Goal: Task Accomplishment & Management: Use online tool/utility

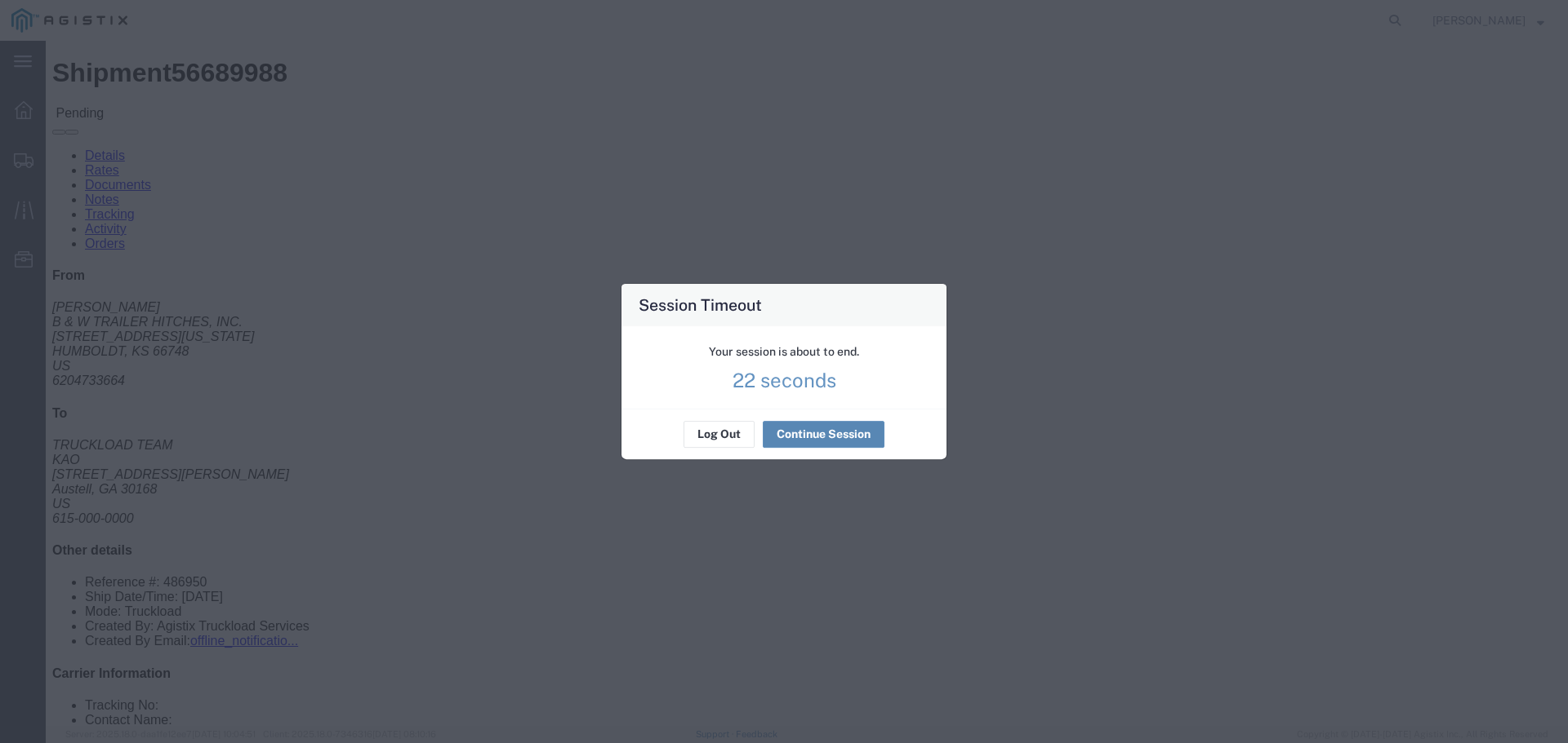
click at [830, 433] on button "Continue Session" at bounding box center [824, 434] width 122 height 26
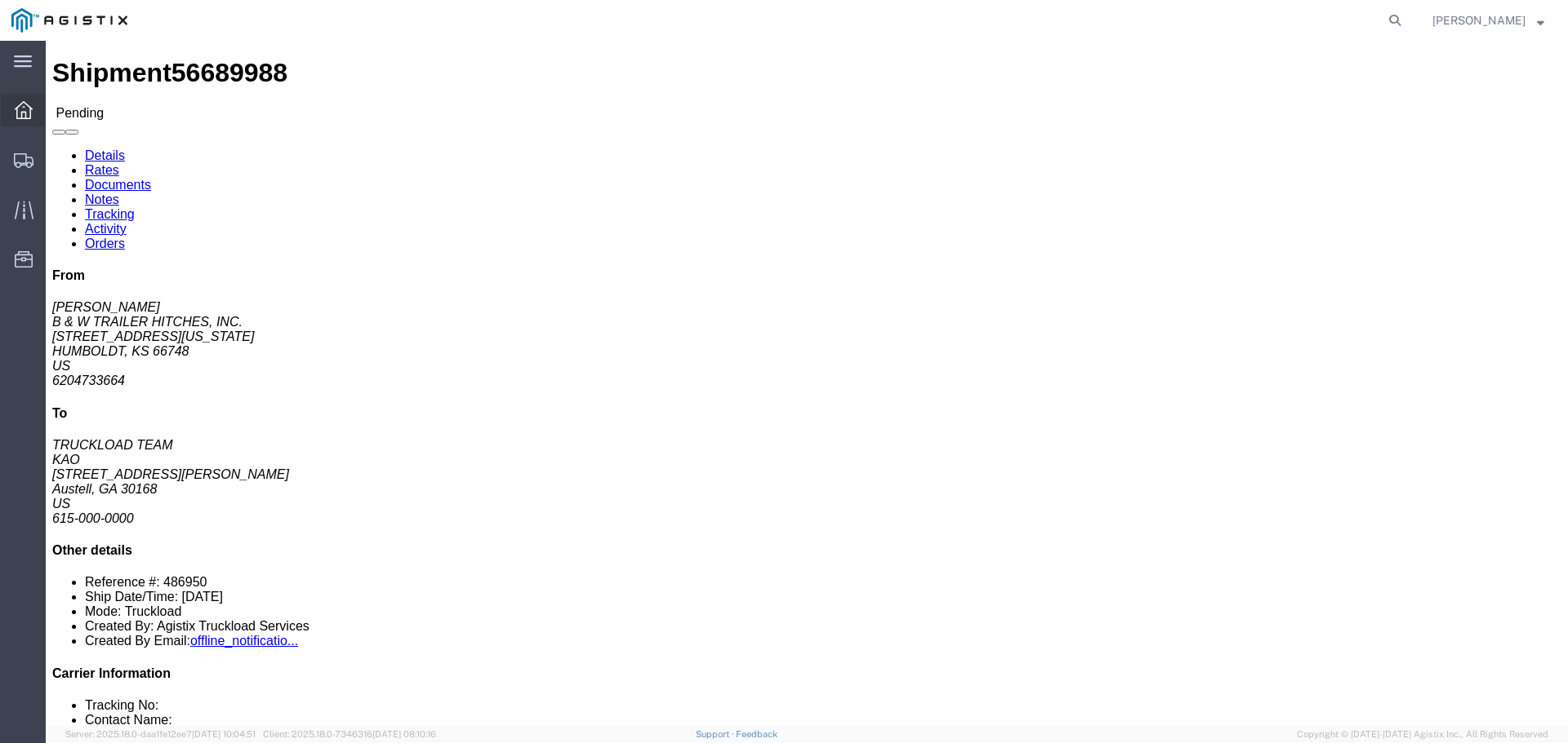
click at [27, 111] on icon at bounding box center [23, 110] width 18 height 18
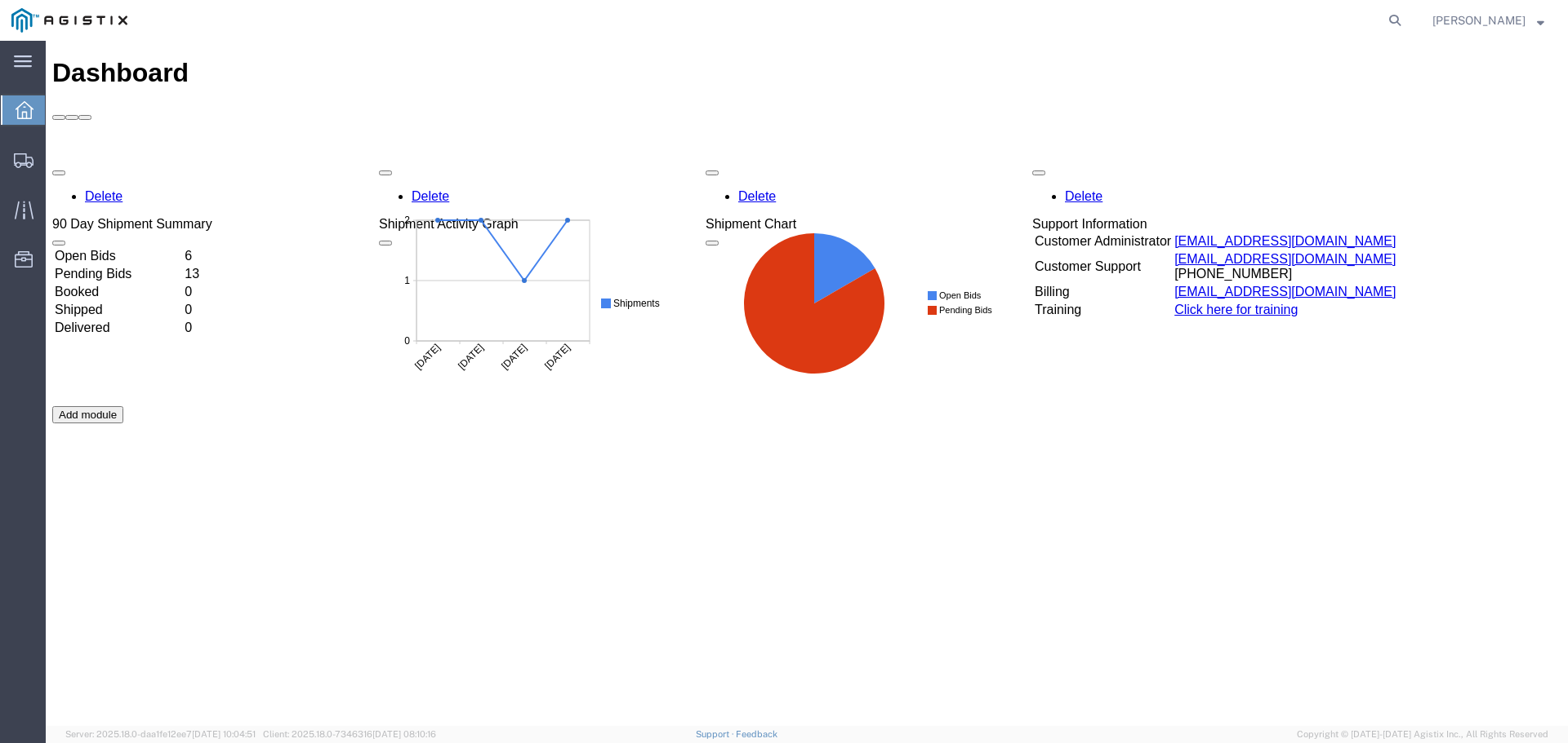
click at [122, 248] on td "Open Bids" at bounding box center [118, 255] width 128 height 16
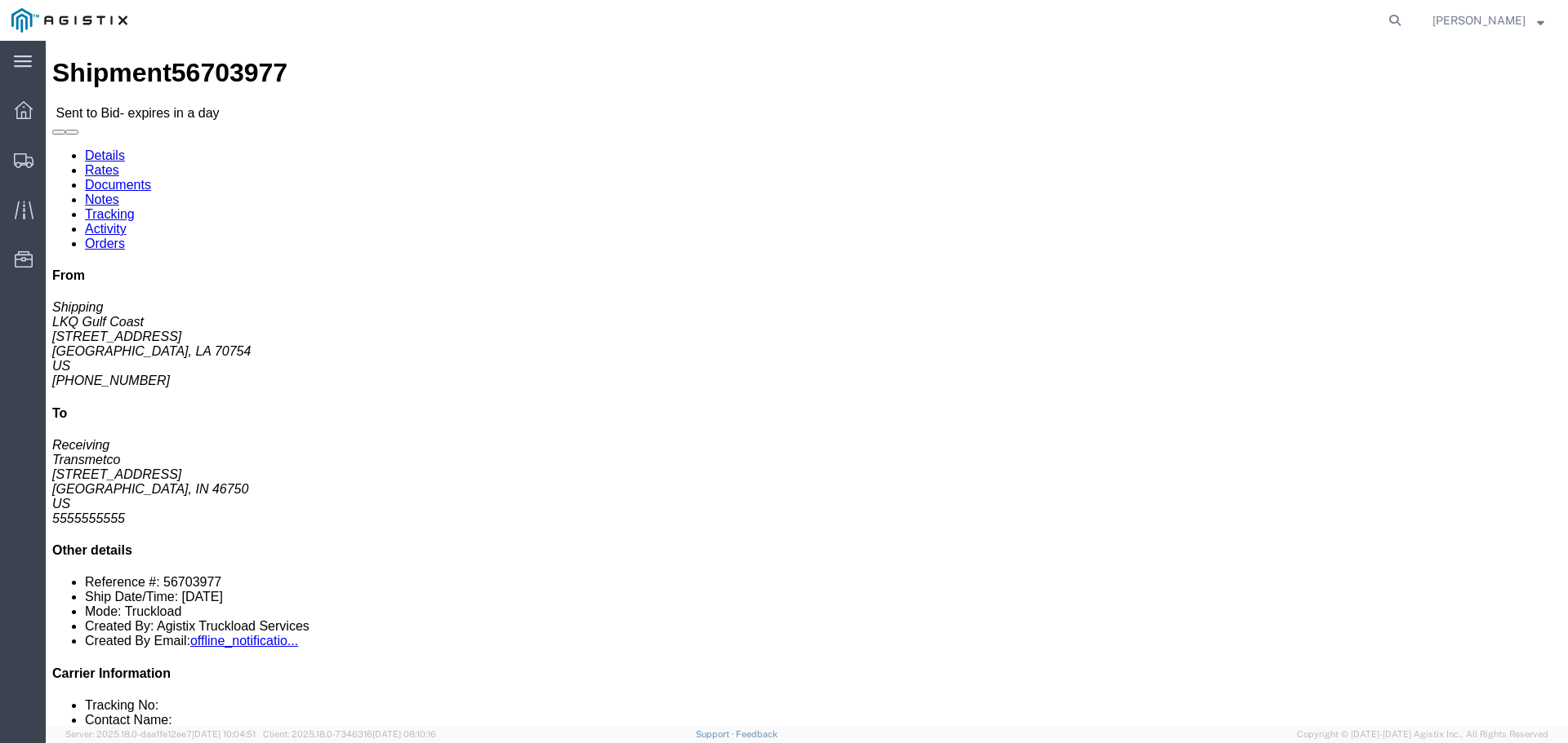
click link "Enter / Modify Bid"
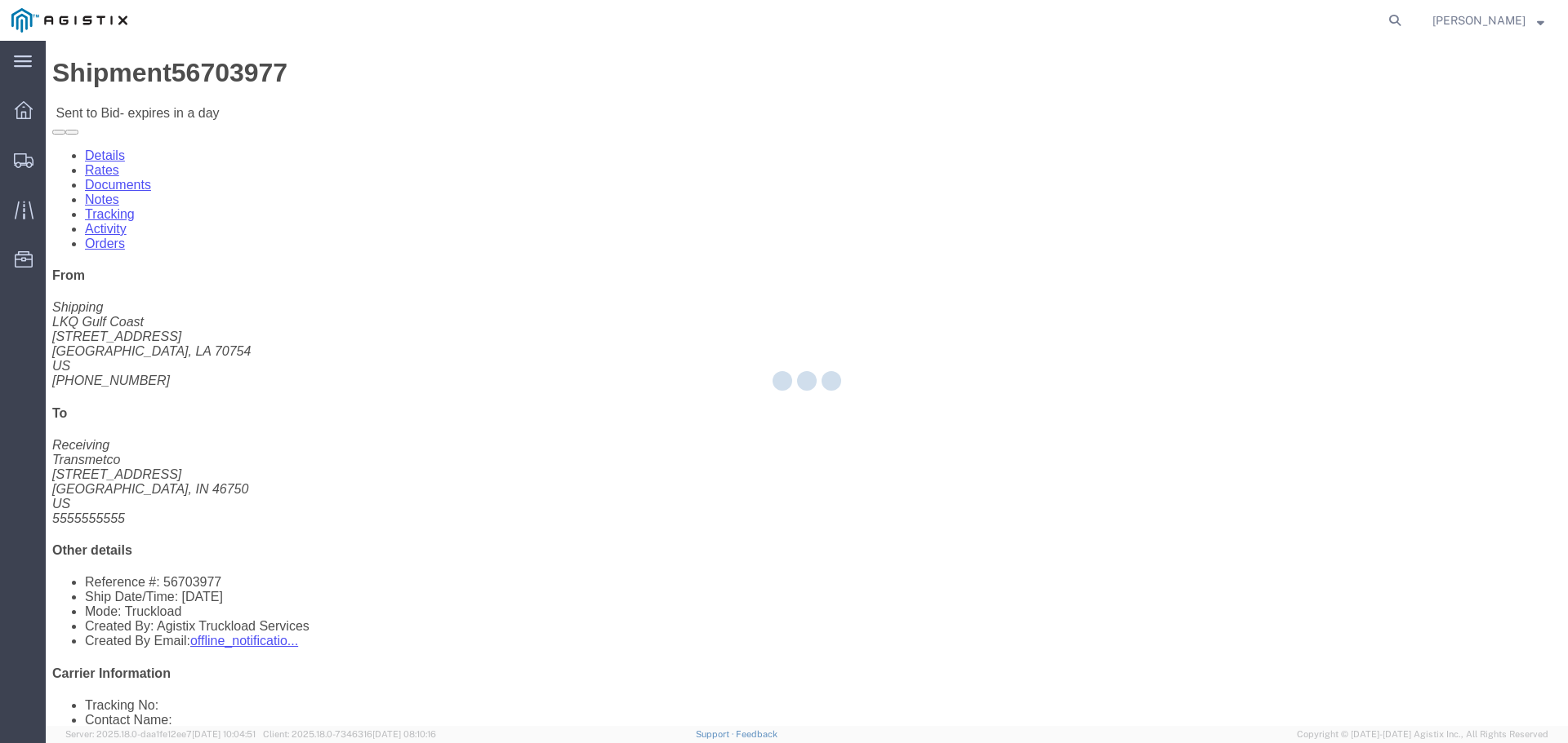
select select "22593"
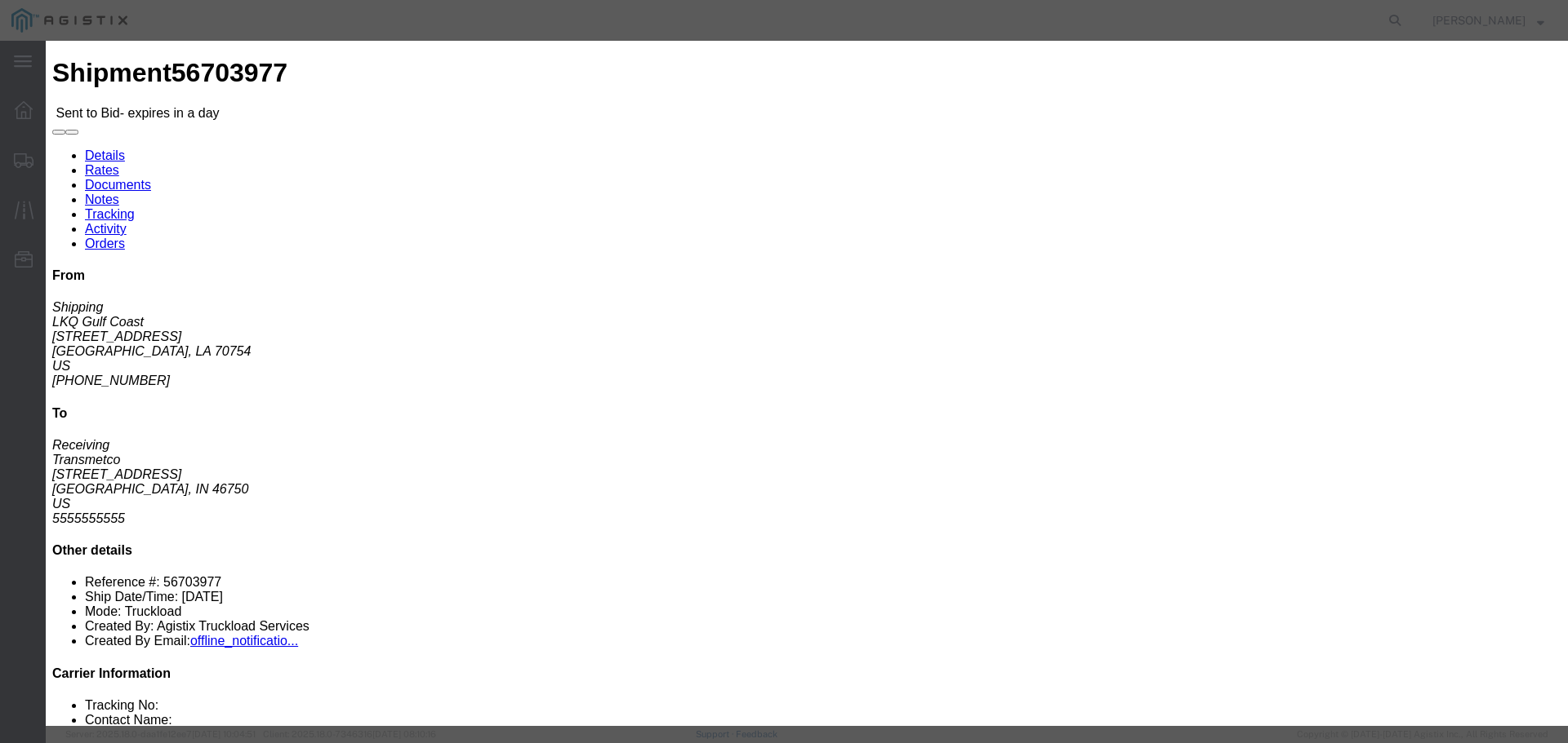
drag, startPoint x: 804, startPoint y: 145, endPoint x: 807, endPoint y: 158, distance: 13.3
click select "Select Rail TL Standard 3 - 5 Day"
select select "41882"
click select "Select Rail TL Standard 3 - 5 Day"
click input "text"
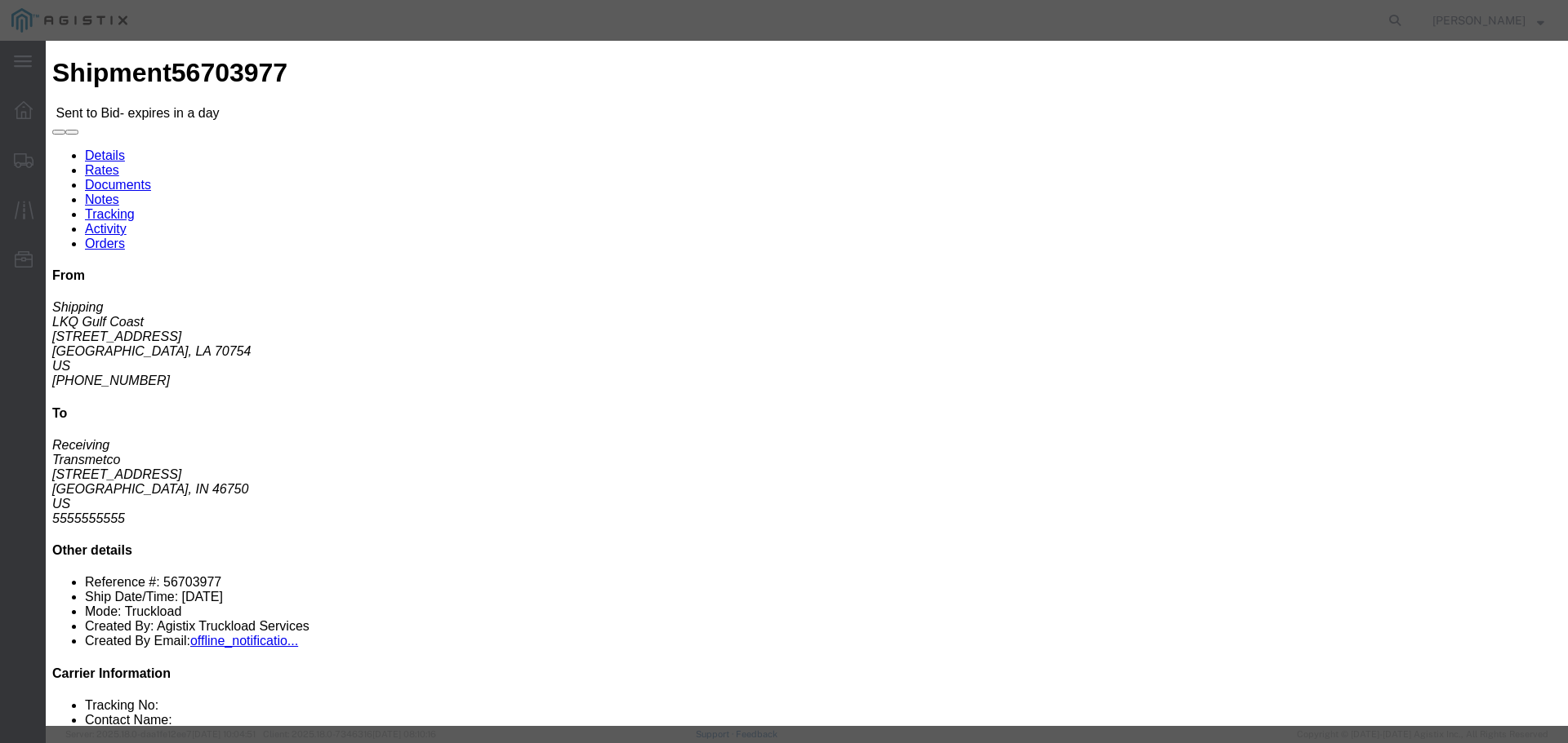
type input "RLX"
click select "Select Air Less than Truckload Multi-Leg Ocean Freight Rail Small Parcel Truckl…"
select select "TL"
click select "Select Air Less than Truckload Multi-Leg Ocean Freight Rail Small Parcel Truckl…"
click input "number"
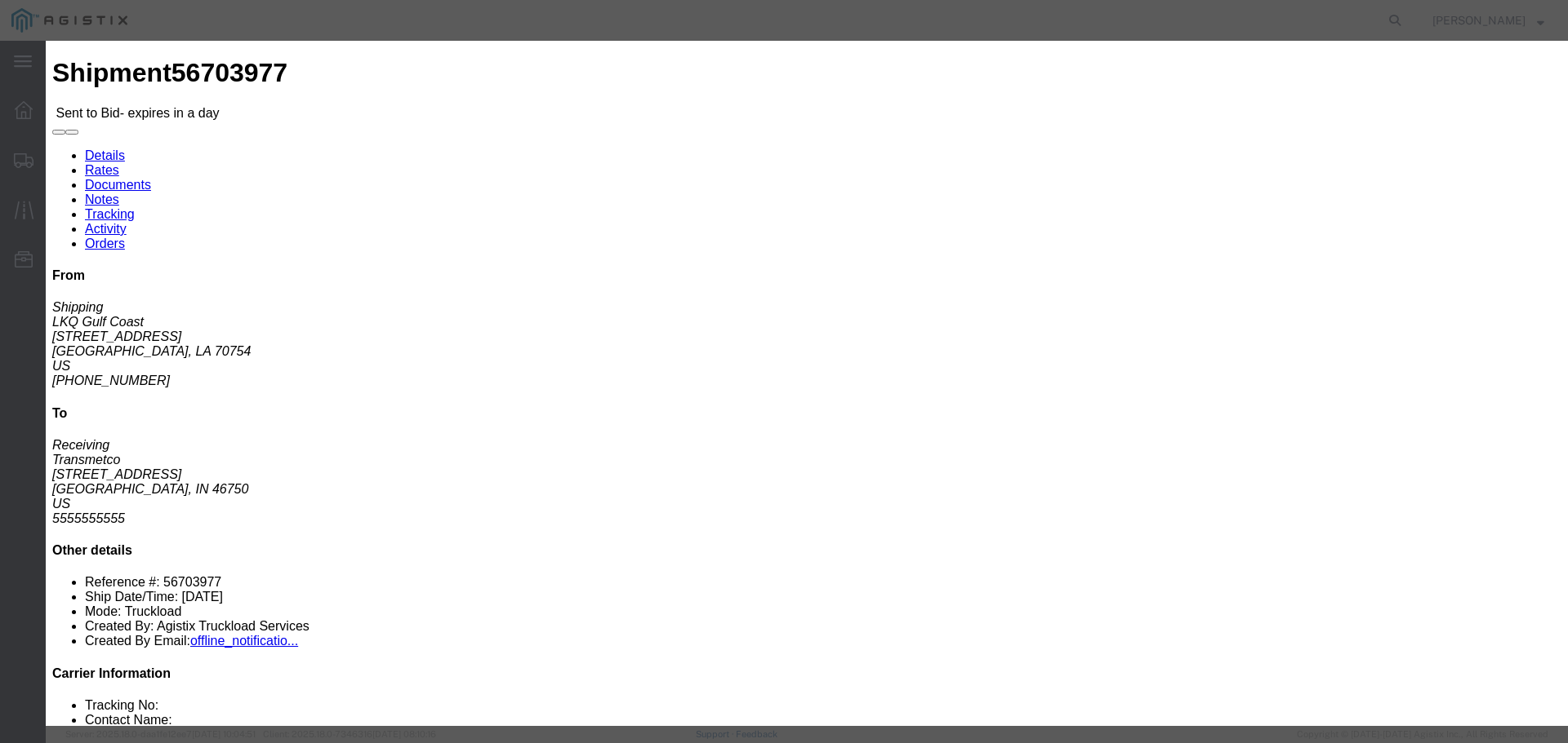
type input "2"
click input "number"
type input "1860"
click button "Submit"
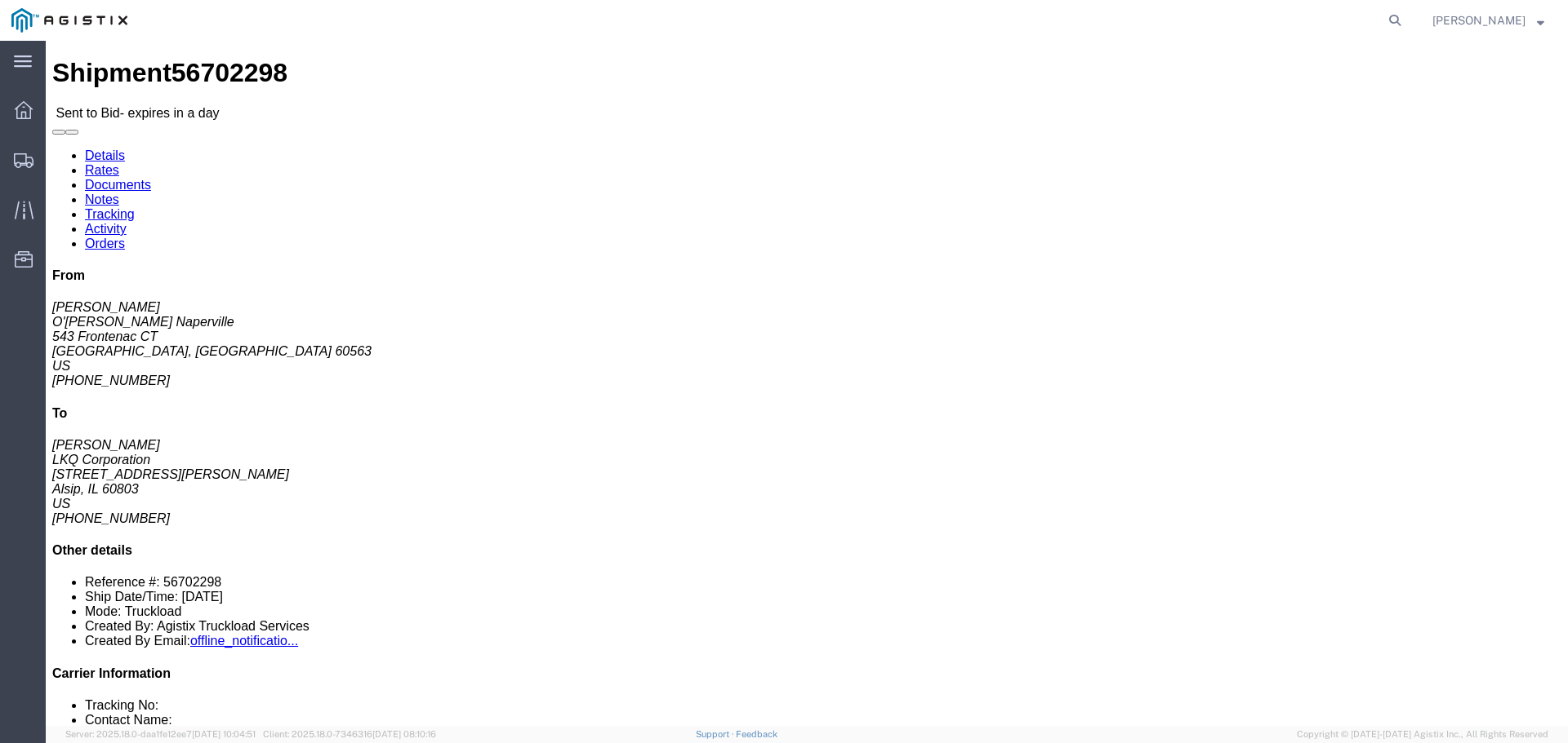
click icon "button"
click link "Enter / Modify Bid"
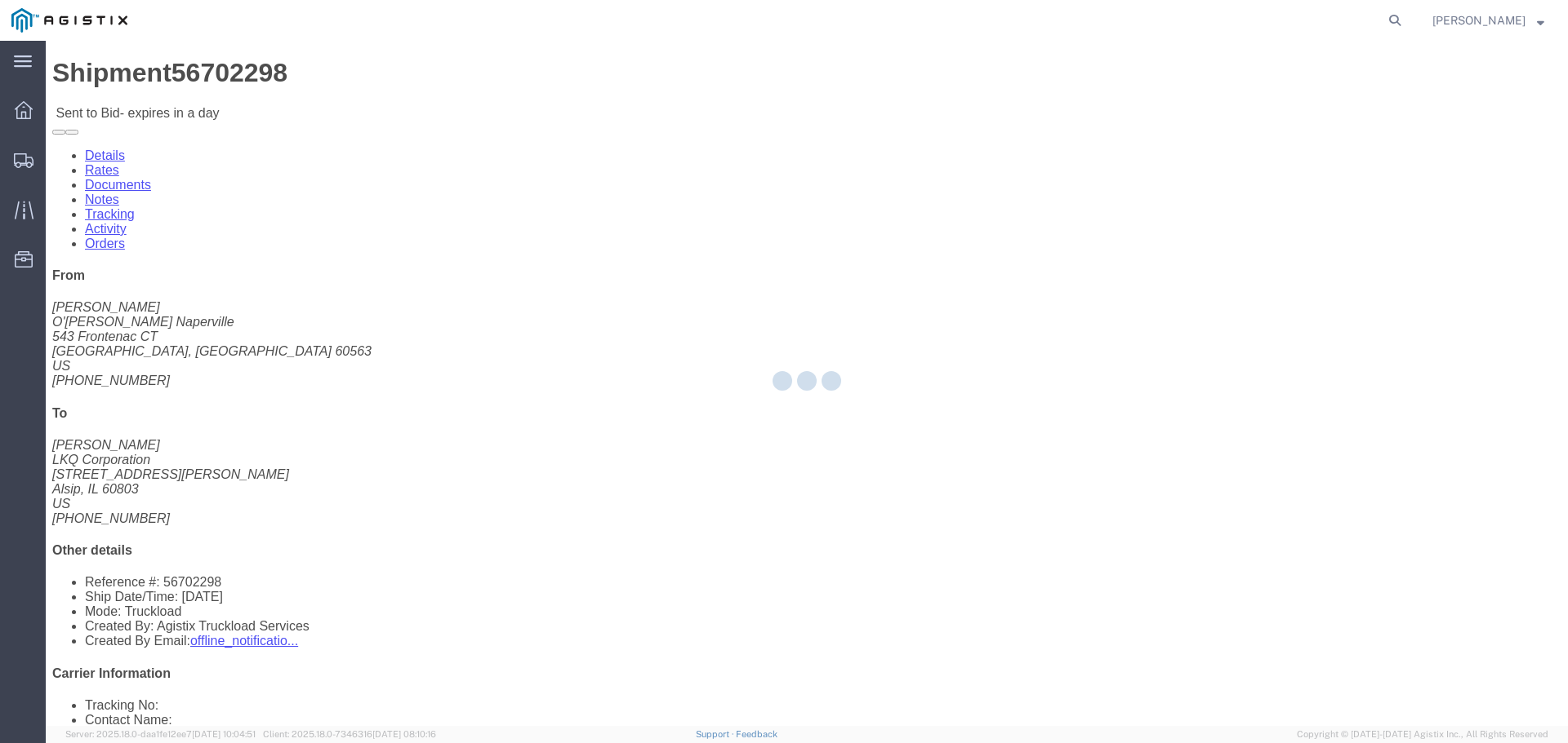
select select "22593"
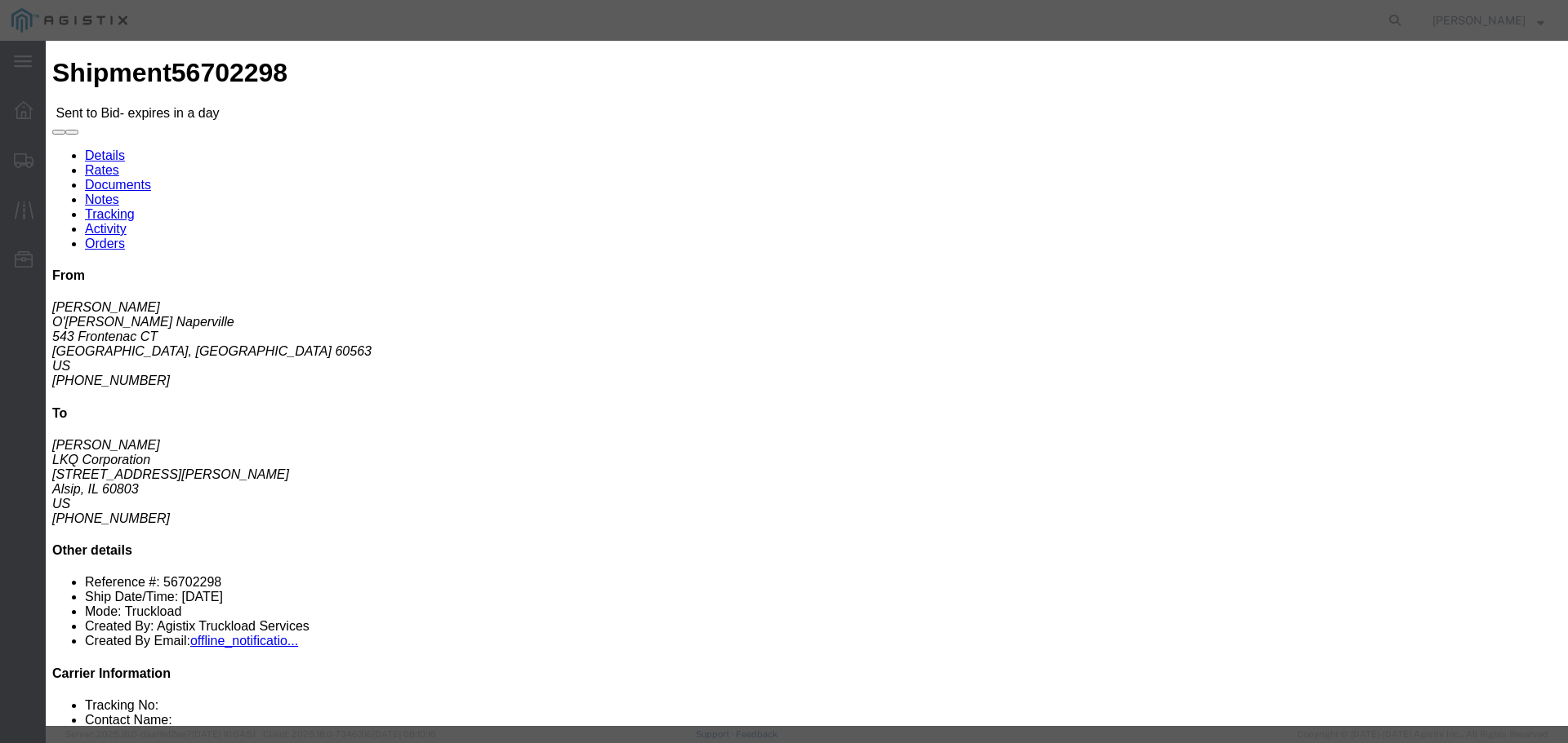
click select "Select Rail TL Standard 3 - 5 Day"
select select "41882"
click select "Select Rail TL Standard 3 - 5 Day"
drag, startPoint x: 1075, startPoint y: 155, endPoint x: 1082, endPoint y: 169, distance: 15.7
click input "text"
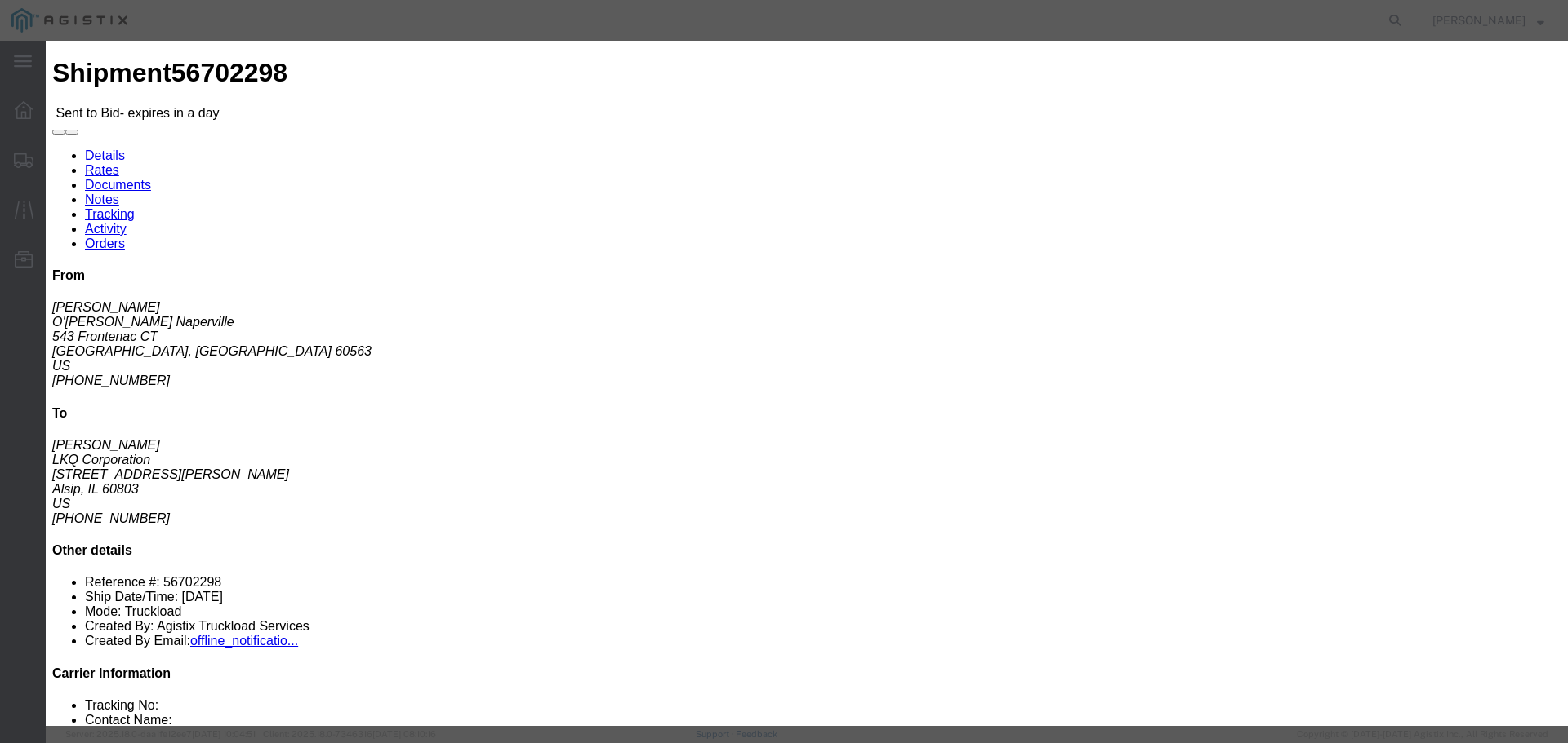
type input "RLX"
click h3 "Legs"
click select "Select Air Less than Truckload Multi-Leg Ocean Freight Rail Small Parcel Truckl…"
select select "TL"
click select "Select Air Less than Truckload Multi-Leg Ocean Freight Rail Small Parcel Truckl…"
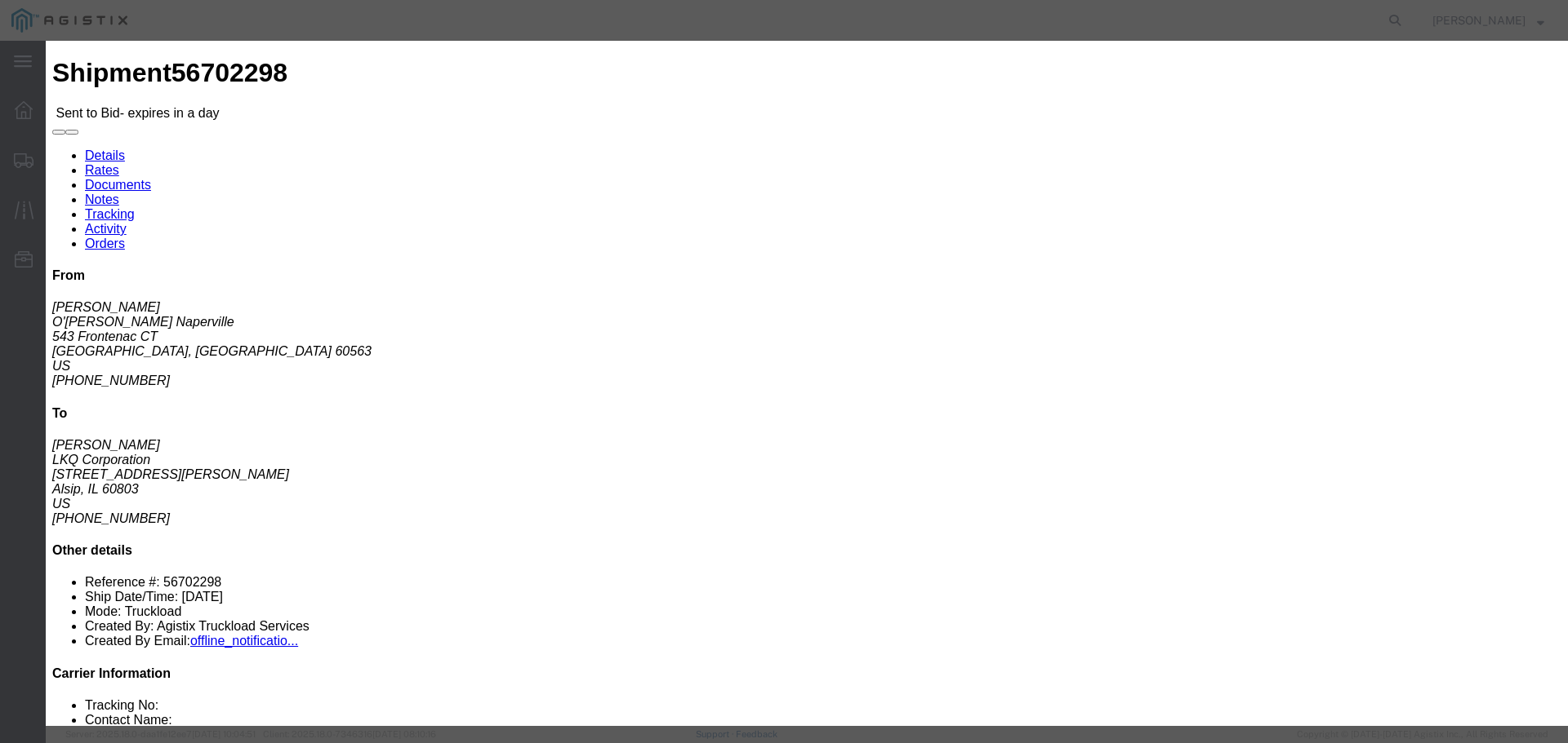
click div "Mode Select Air Less than Truckload Multi-Leg Ocean Freight Rail Small Parcel T…"
click input "number"
type input "1"
click input "number"
type input "3"
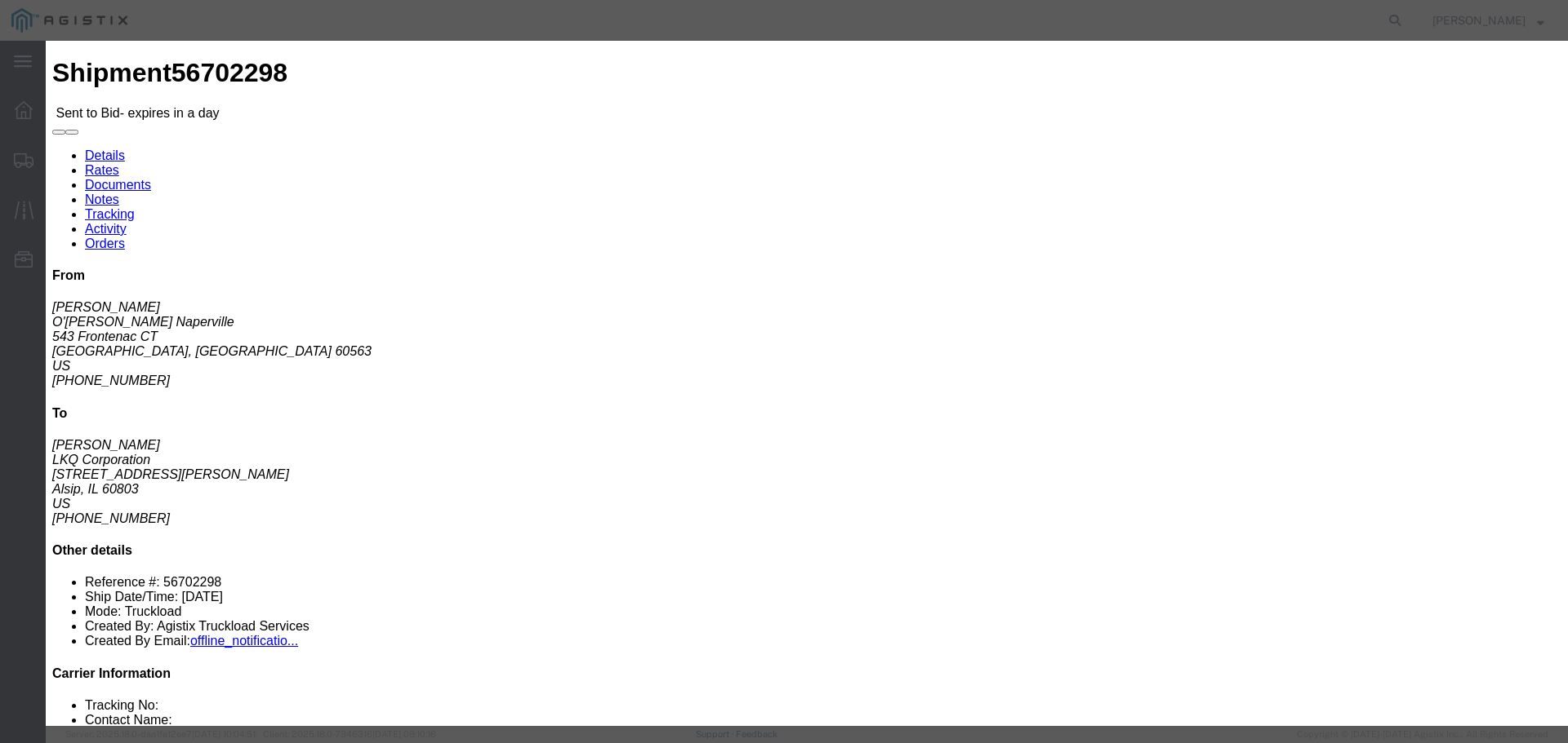
type input "400"
click div "Add charge"
click button "Submit"
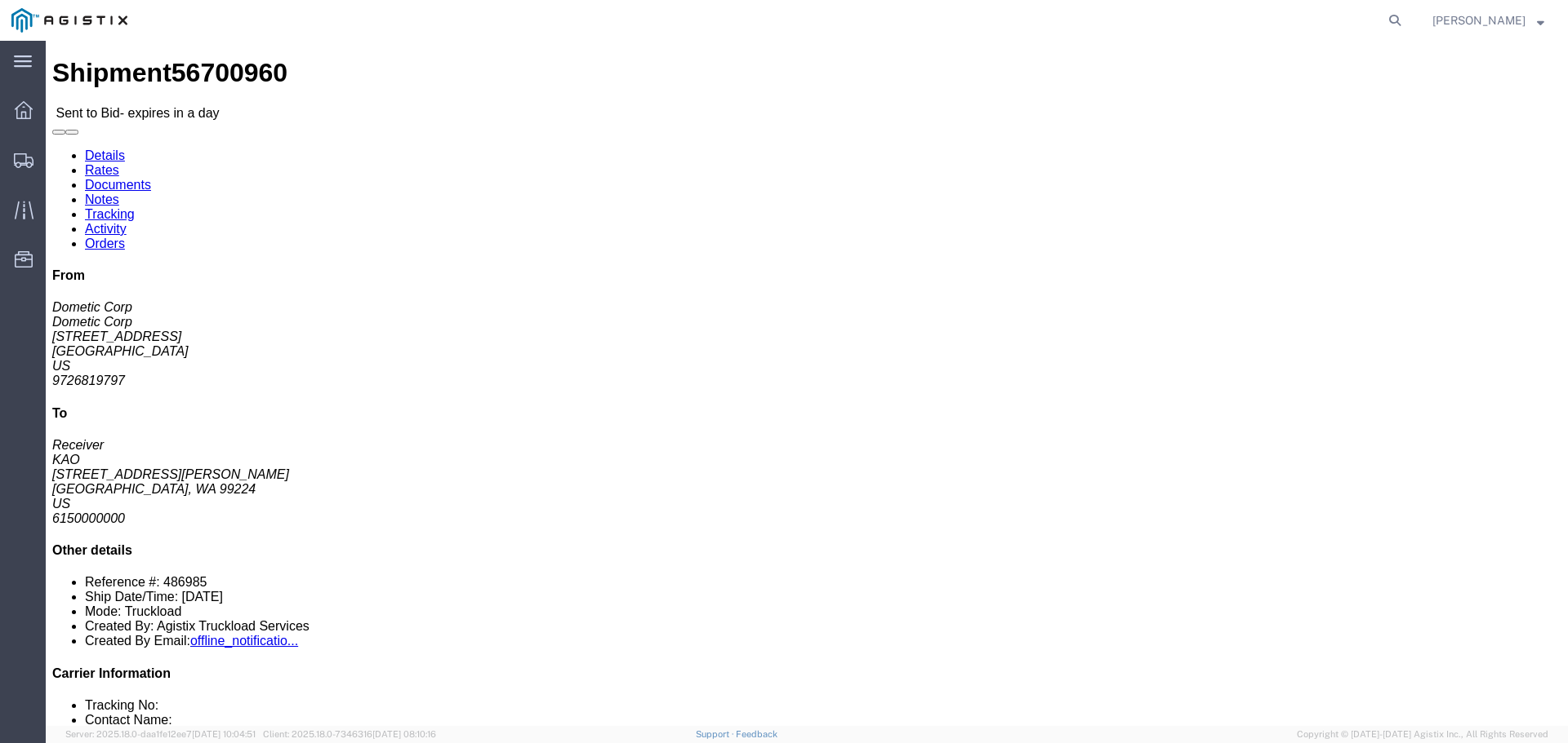
click button "button"
click link "Enter / Modify Bid"
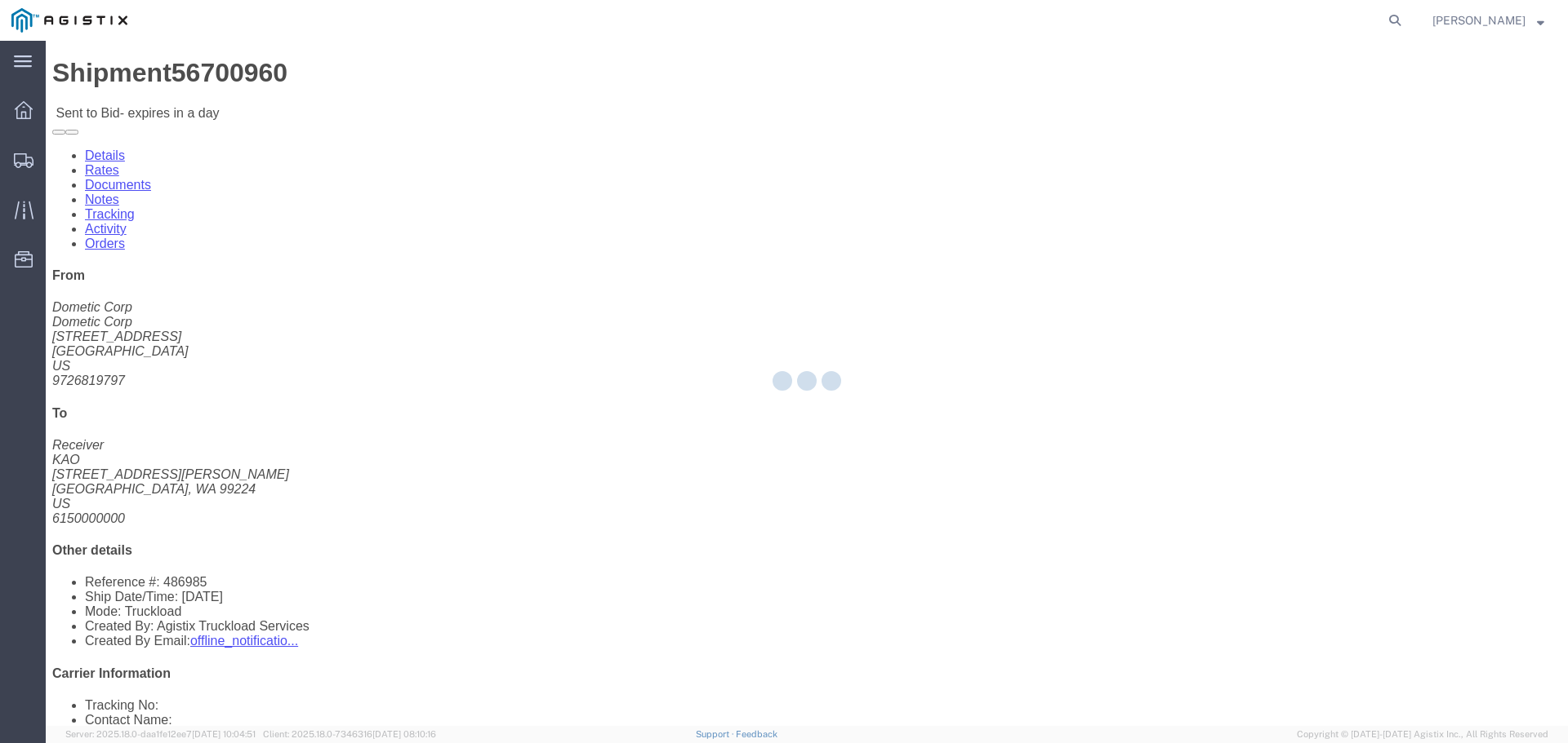
select select "22593"
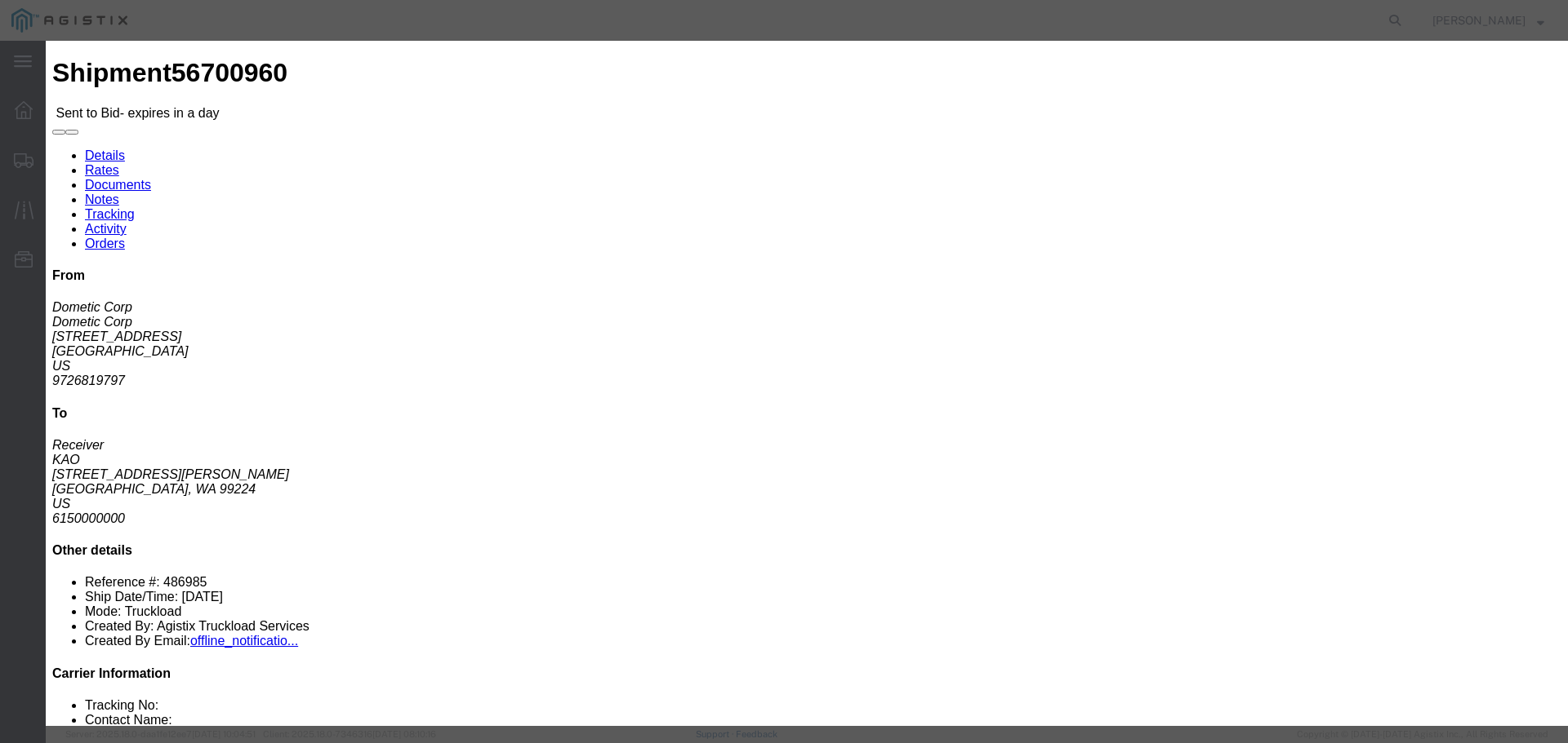
click select "Select Rail TL Standard 3 - 5 Day"
select select "41882"
click select "Select Rail TL Standard 3 - 5 Day"
click input "text"
type input "RLX"
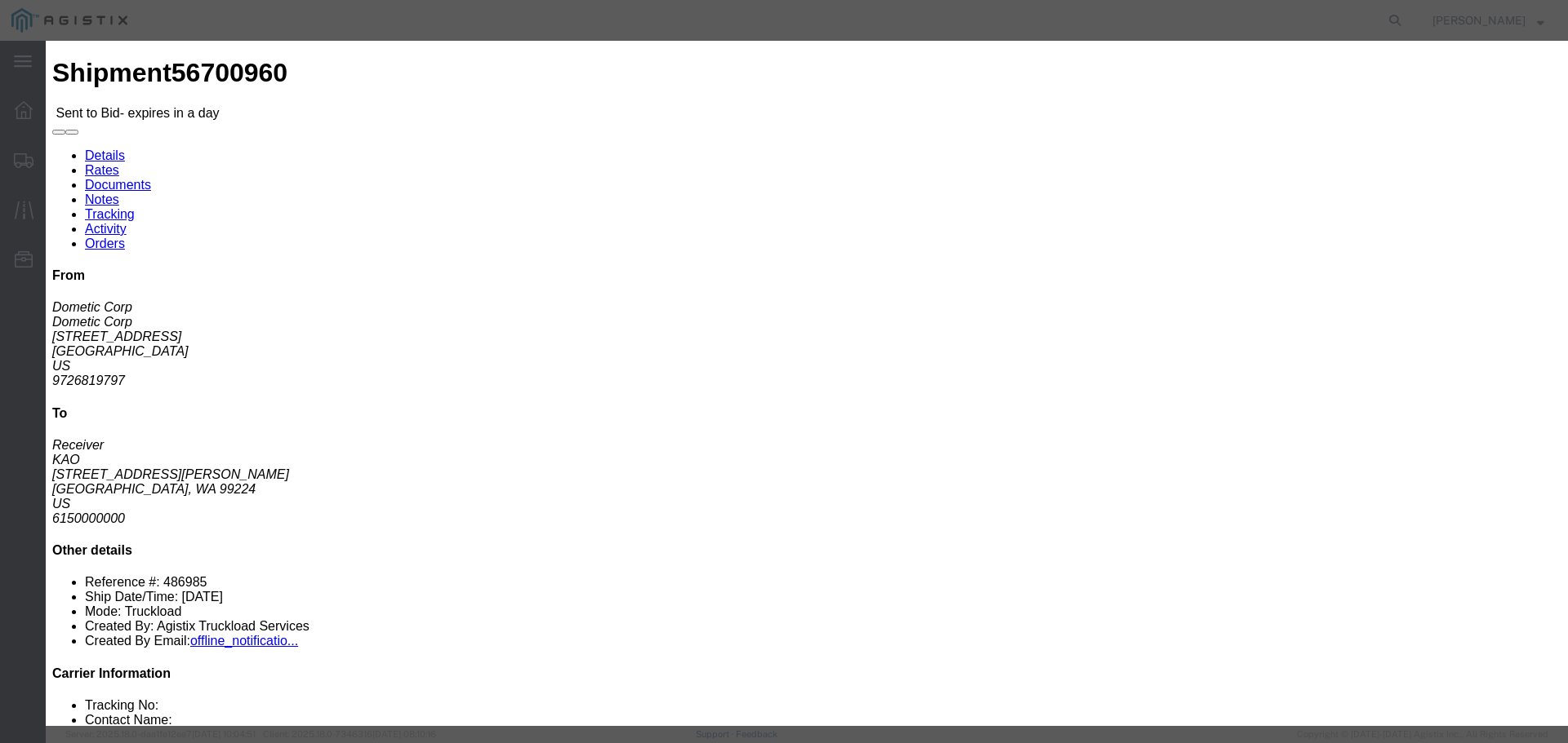
click div "Bid Information Vendor Select Riverstone Logistics LLC Service Level Select Rai…"
drag, startPoint x: 572, startPoint y: 330, endPoint x: 572, endPoint y: 339, distance: 9.0
click select "Select Air Less than Truckload Multi-Leg Ocean Freight Rail Small Parcel Truckl…"
select select "TL"
click select "Select Air Less than Truckload Multi-Leg Ocean Freight Rail Small Parcel Truckl…"
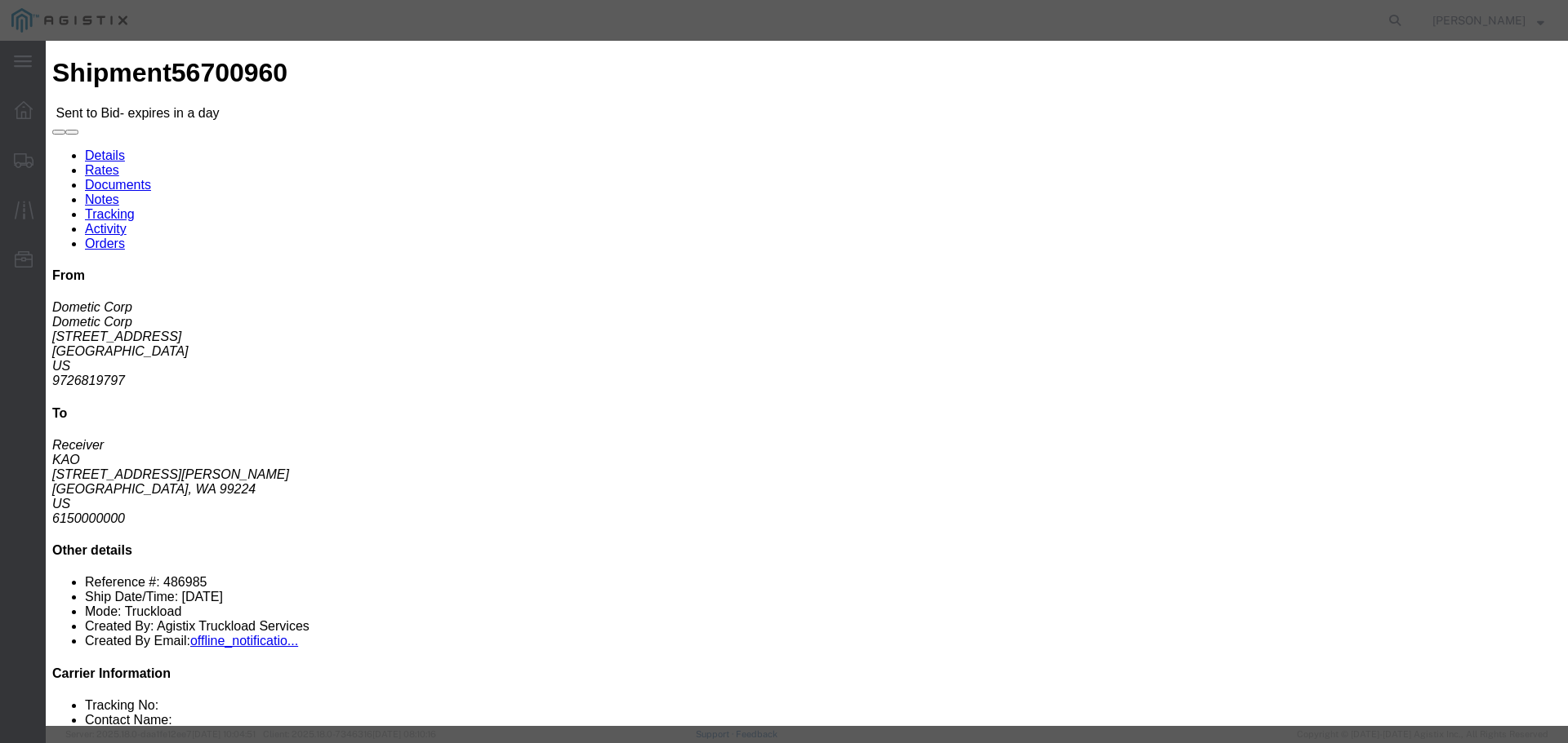
click input "number"
type input "3"
click input "number"
type input "395"
type input "3950"
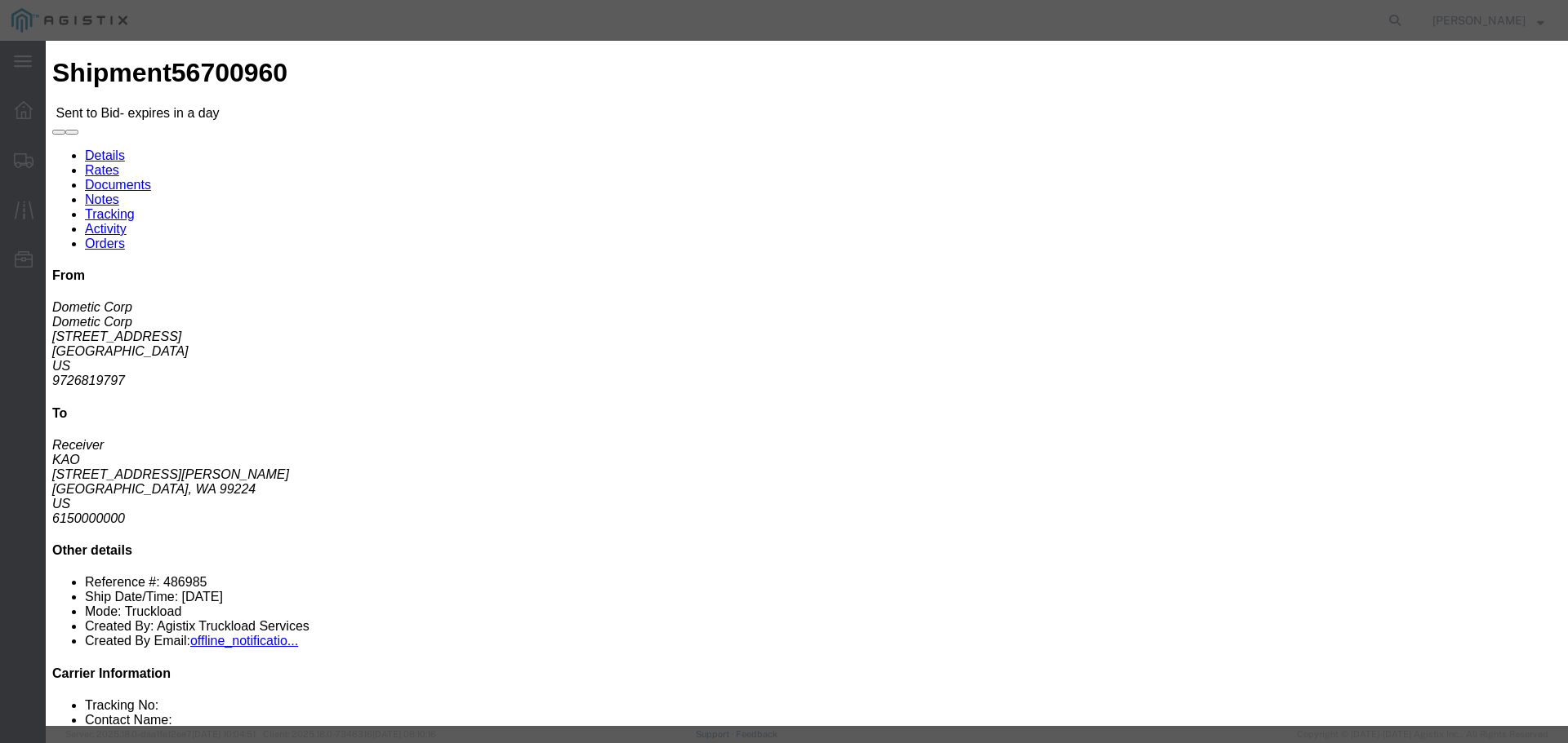
click button "Submit"
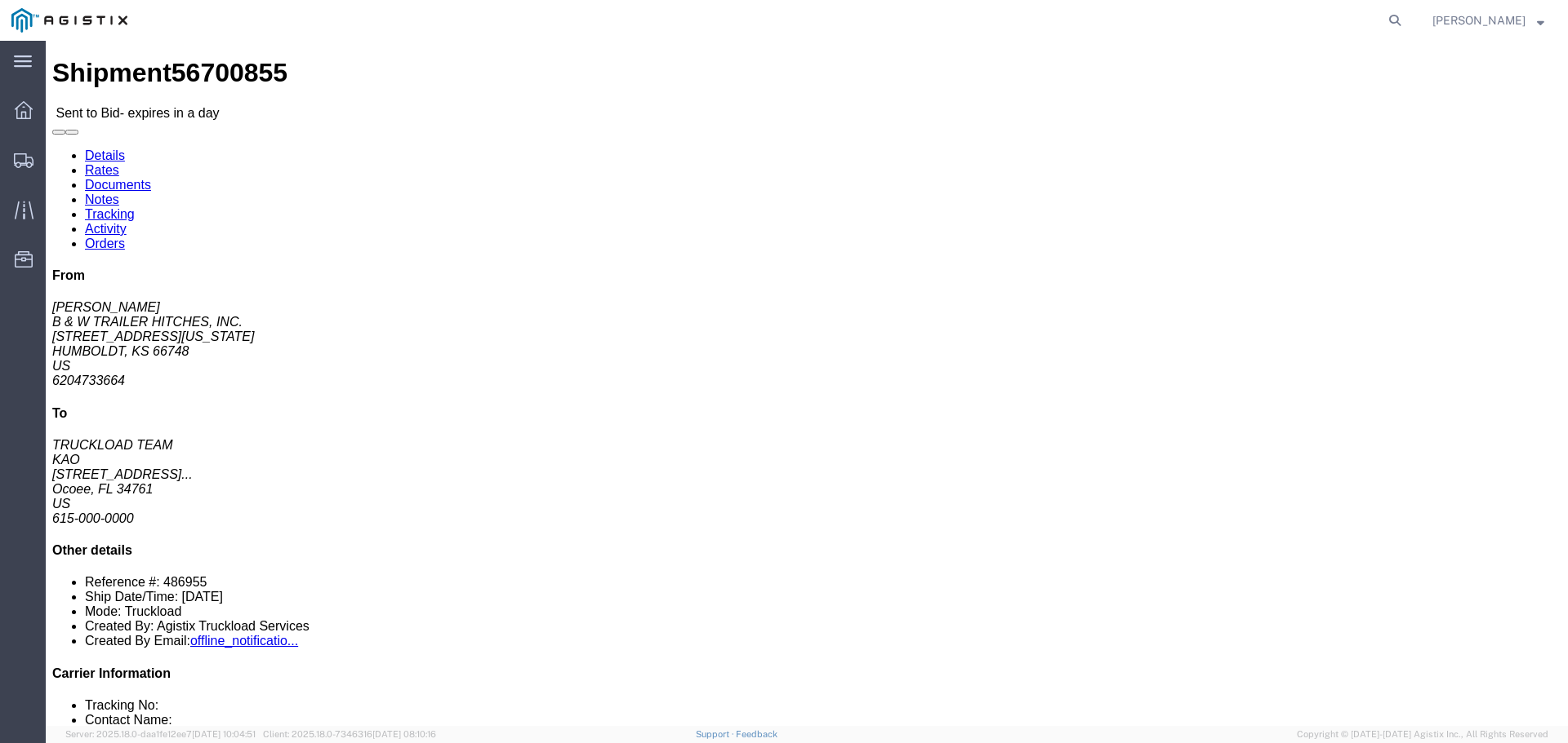
click button "button"
click link "Enter / Modify Bid"
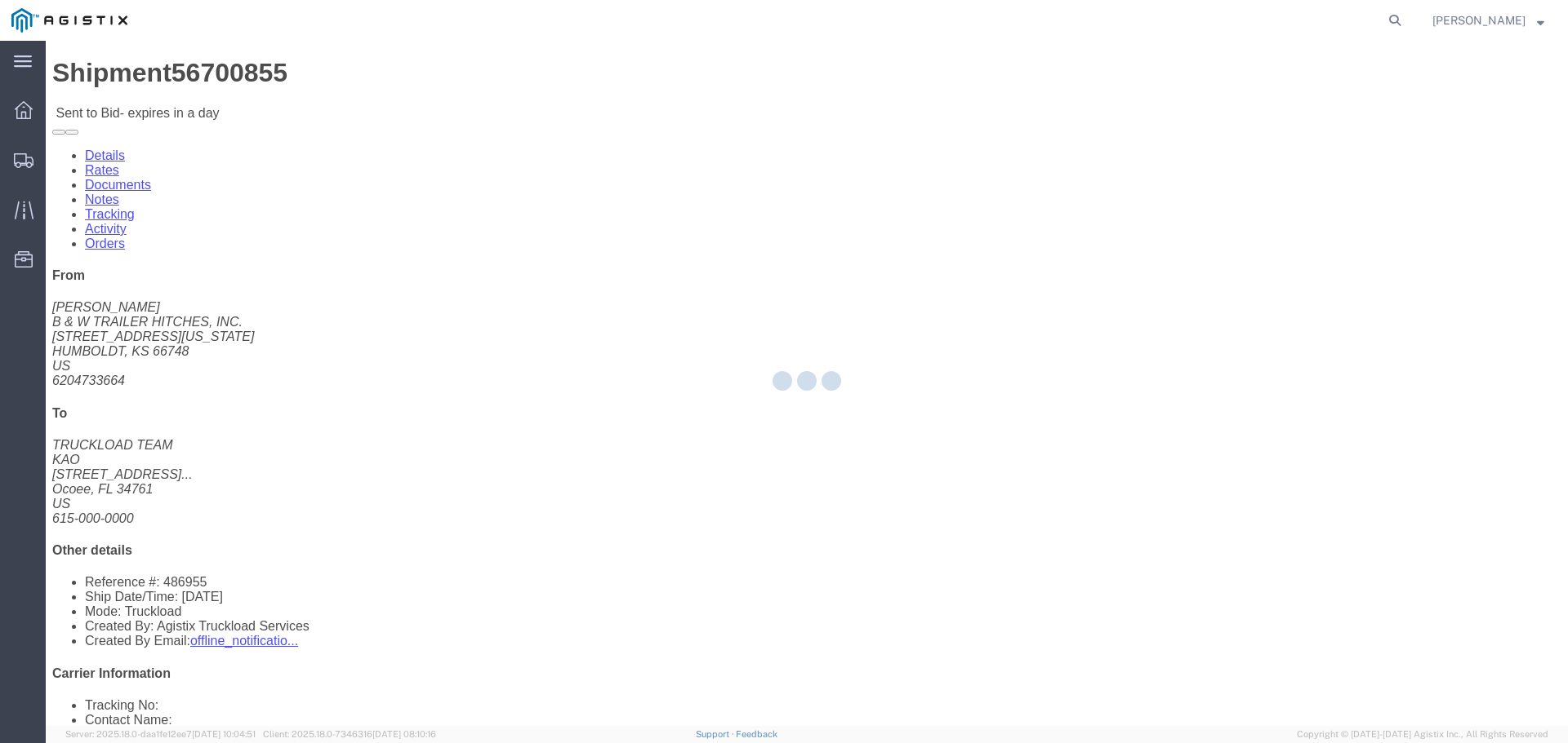
select select "22593"
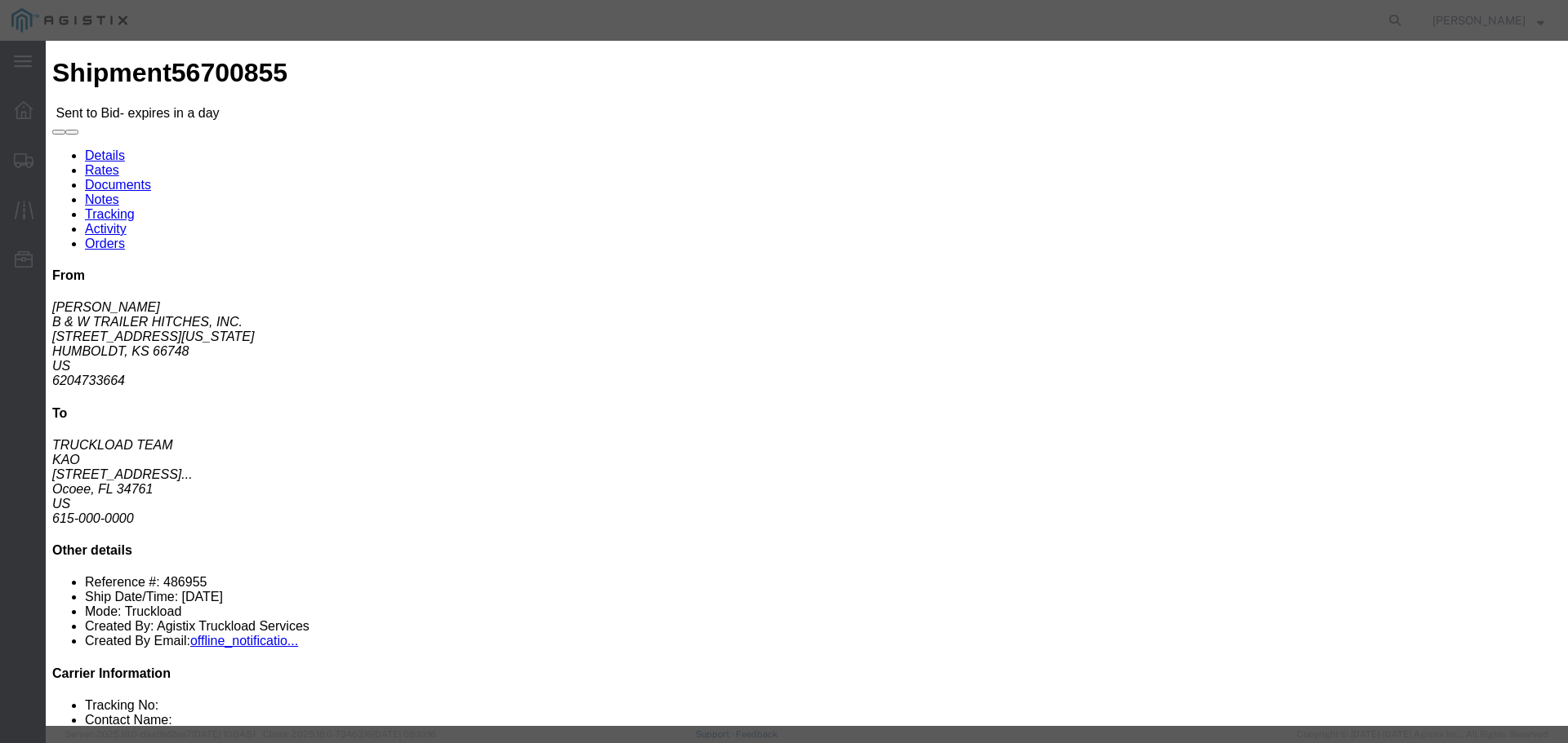
click select "Select Rail TL Standard 3 - 5 Day"
select select "41882"
click select "Select Rail TL Standard 3 - 5 Day"
drag, startPoint x: 1153, startPoint y: 145, endPoint x: 1162, endPoint y: 161, distance: 18.4
click input "text"
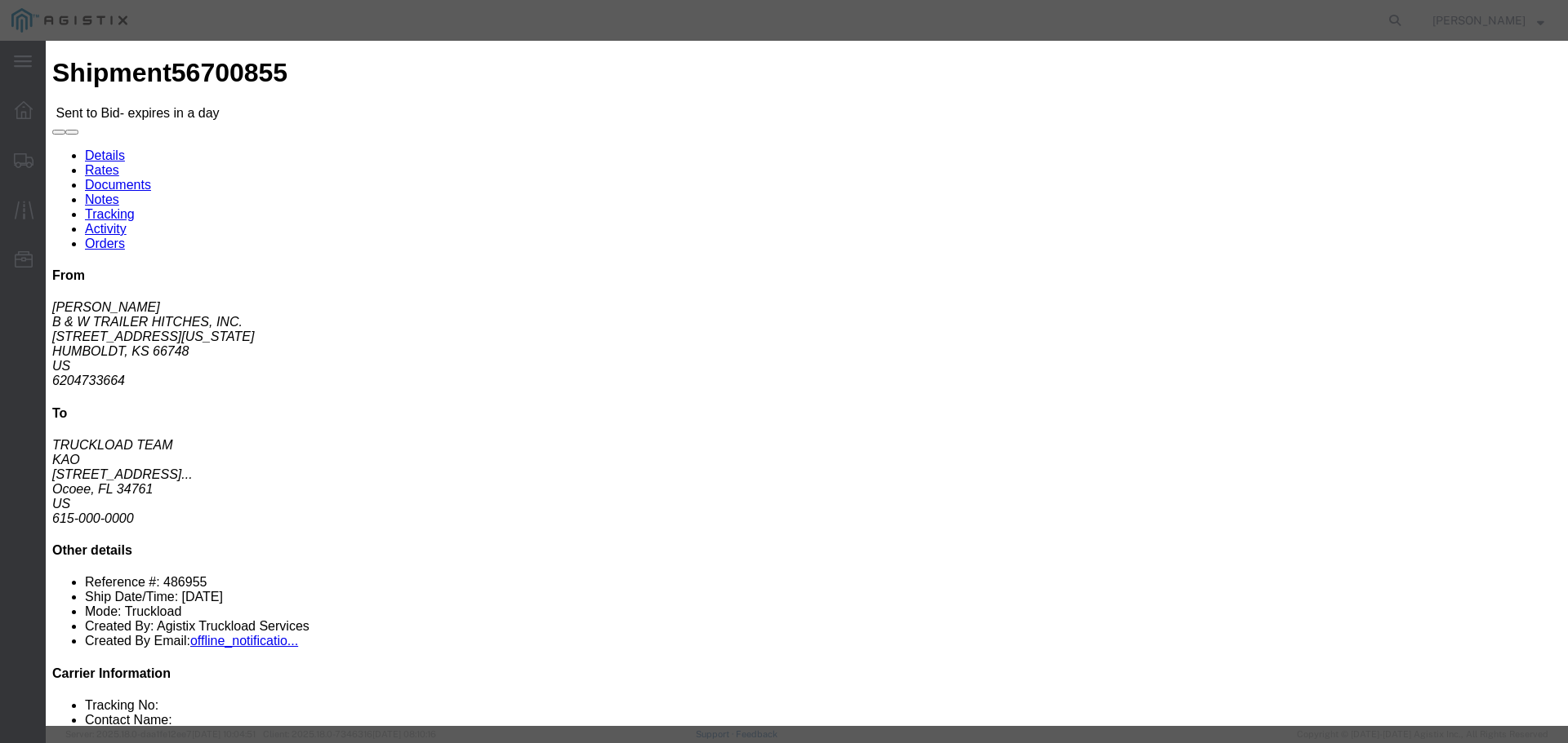
type input "RLX"
click select "Select Air Less than Truckload Multi-Leg Ocean Freight Rail Small Parcel Truckl…"
select select "TL"
click select "Select Air Less than Truckload Multi-Leg Ocean Freight Rail Small Parcel Truckl…"
click input "number"
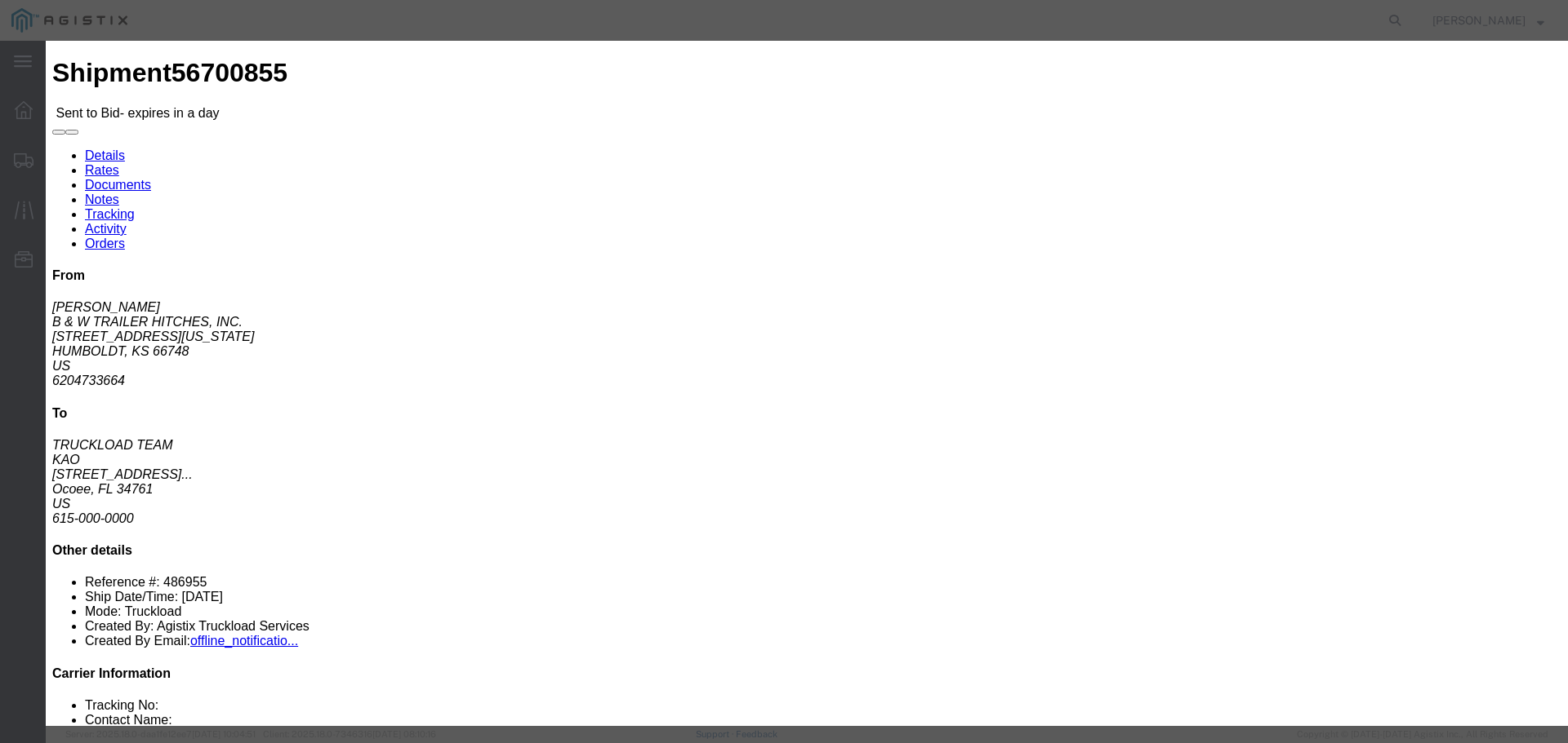
type input "2"
click input "number"
type input "3300"
click button "Submit"
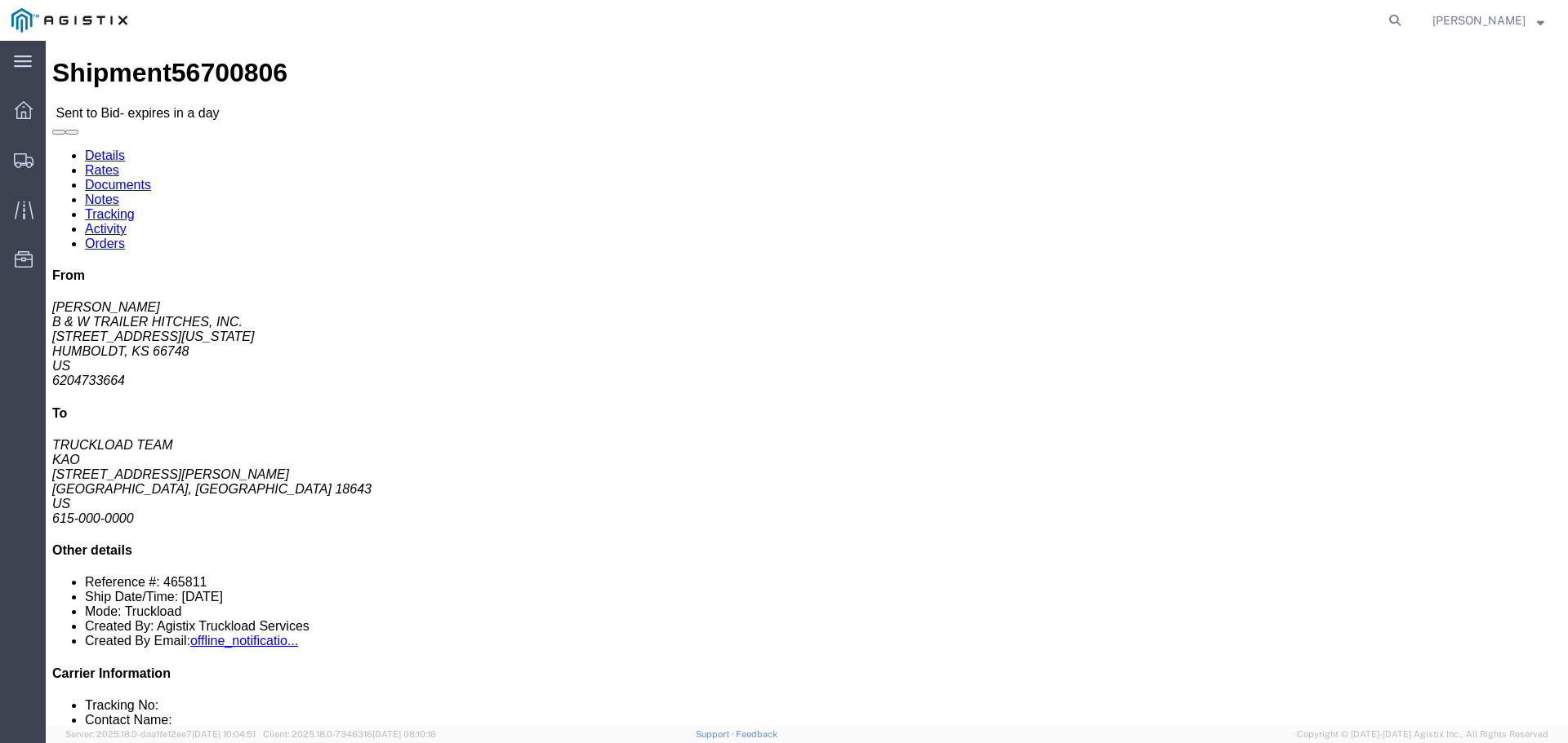
click button "button"
click link "Enter / Modify Bid"
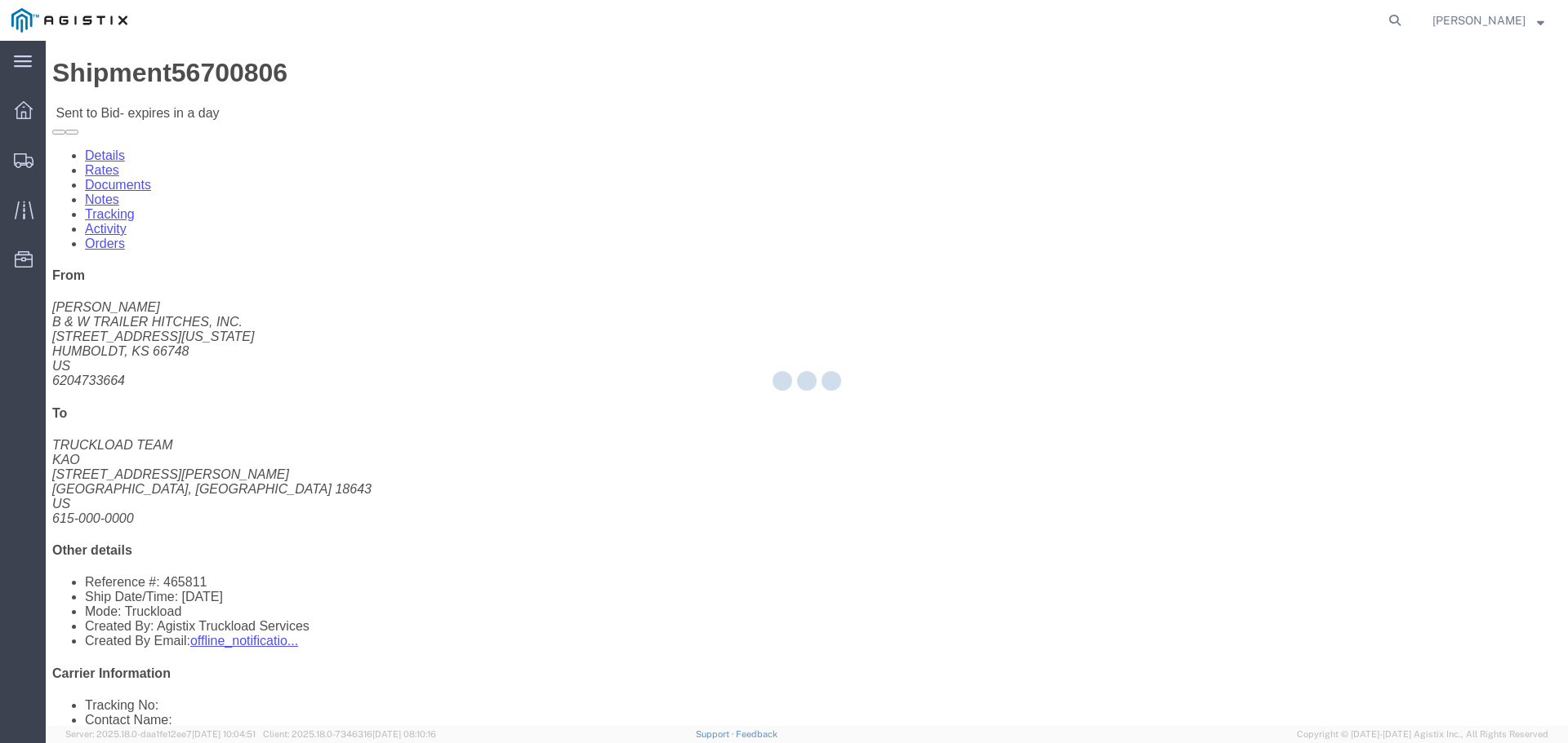
select select "22593"
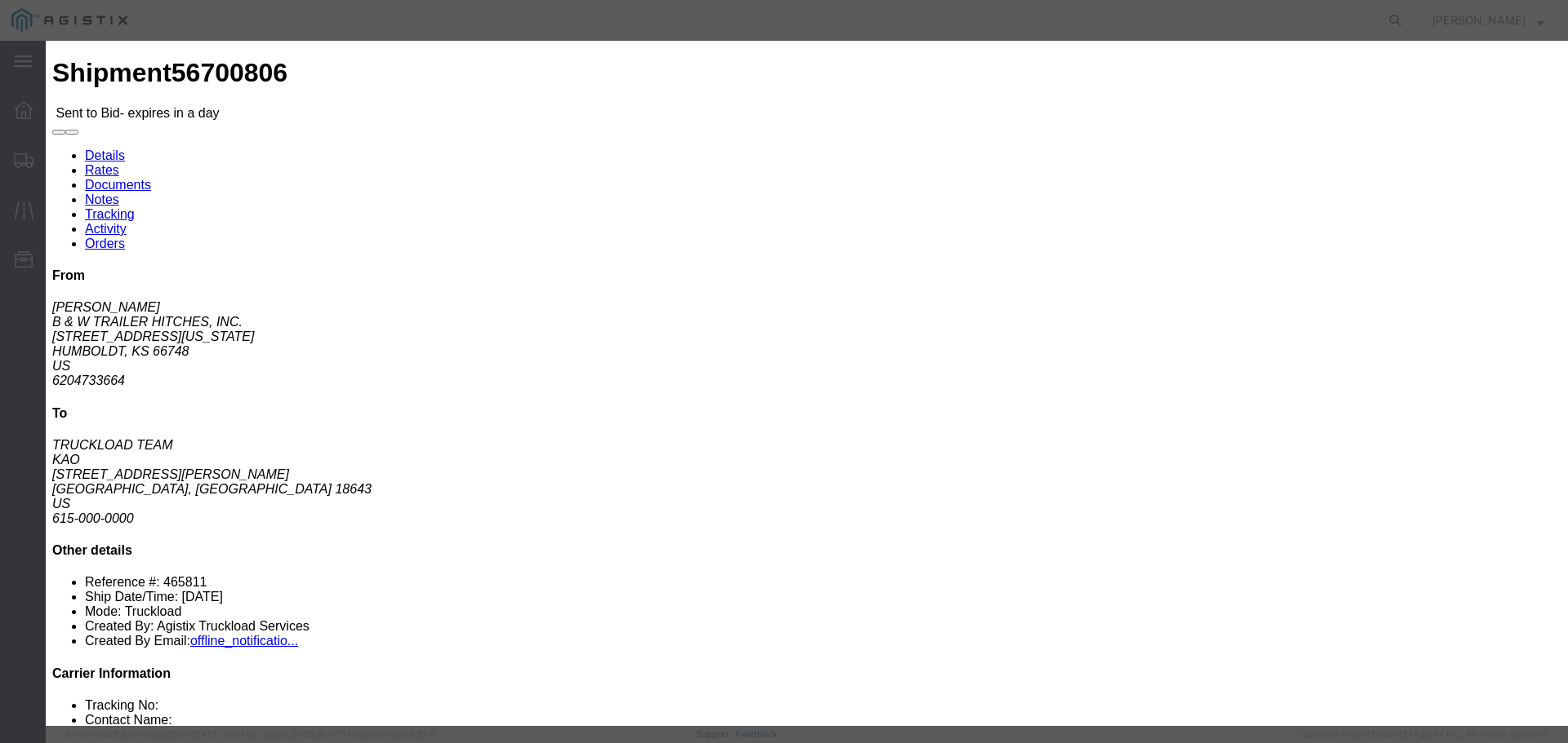
click select "Select Rail TL Standard 3 - 5 Day"
select select "41882"
click select "Select Rail TL Standard 3 - 5 Day"
click input "text"
drag, startPoint x: 595, startPoint y: 330, endPoint x: 593, endPoint y: 340, distance: 10.2
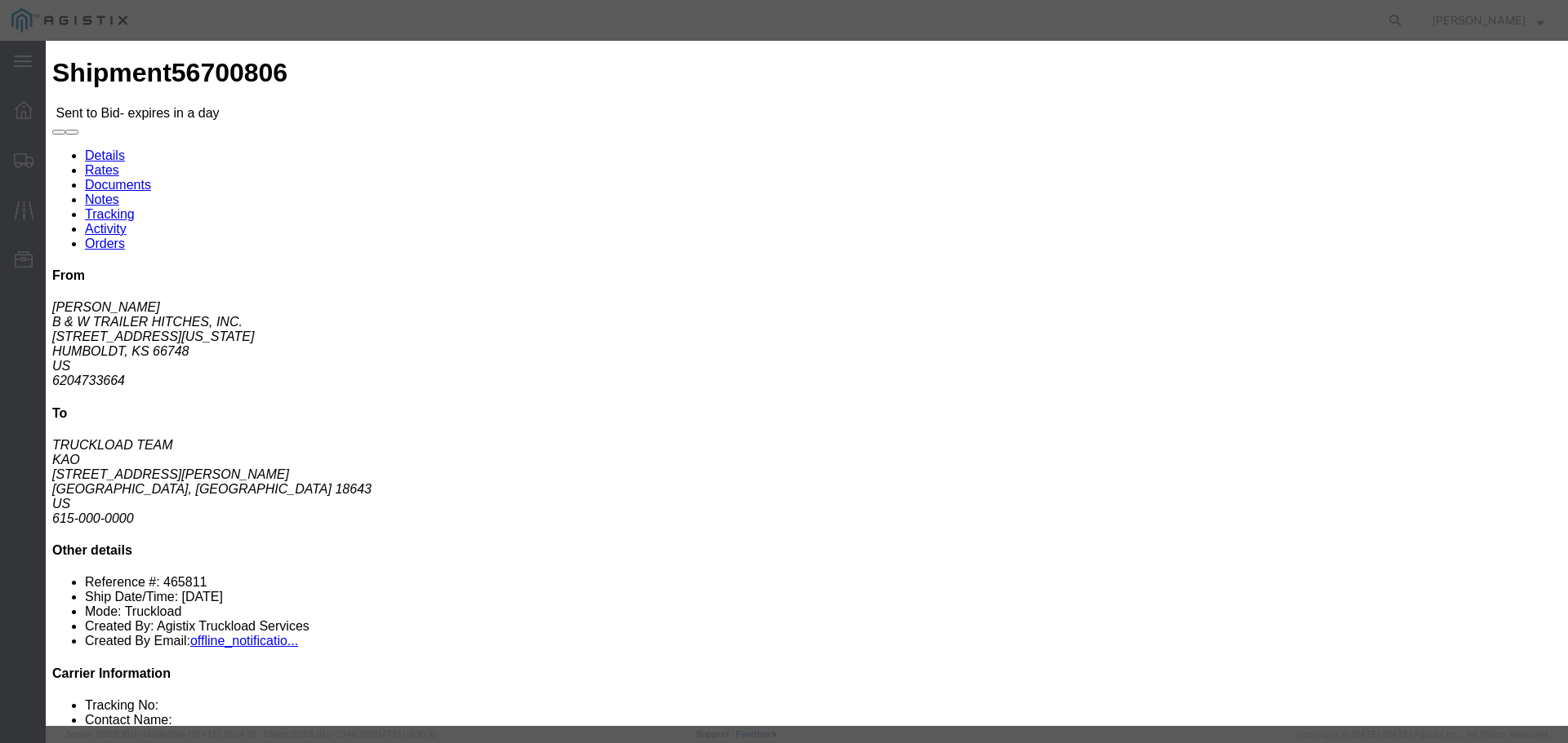
click select "Select Air Less than Truckload Multi-Leg Ocean Freight Rail Small Parcel Truckl…"
select select "TL"
click select "Select Air Less than Truckload Multi-Leg Ocean Freight Rail Small Parcel Truckl…"
click input "number"
type input "2"
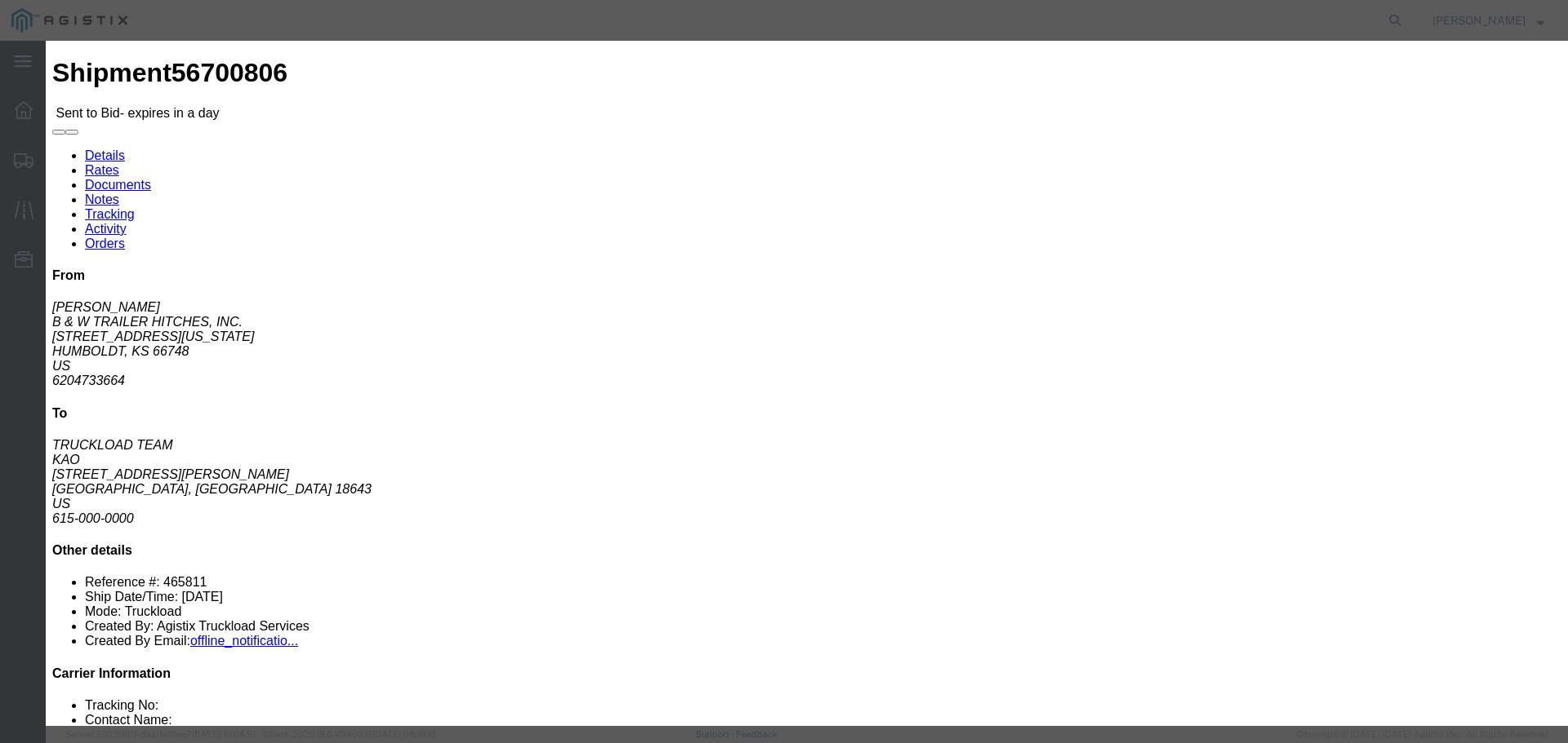
click input "number"
type input "2700"
click button "Submit"
click input "text"
type input "RLX"
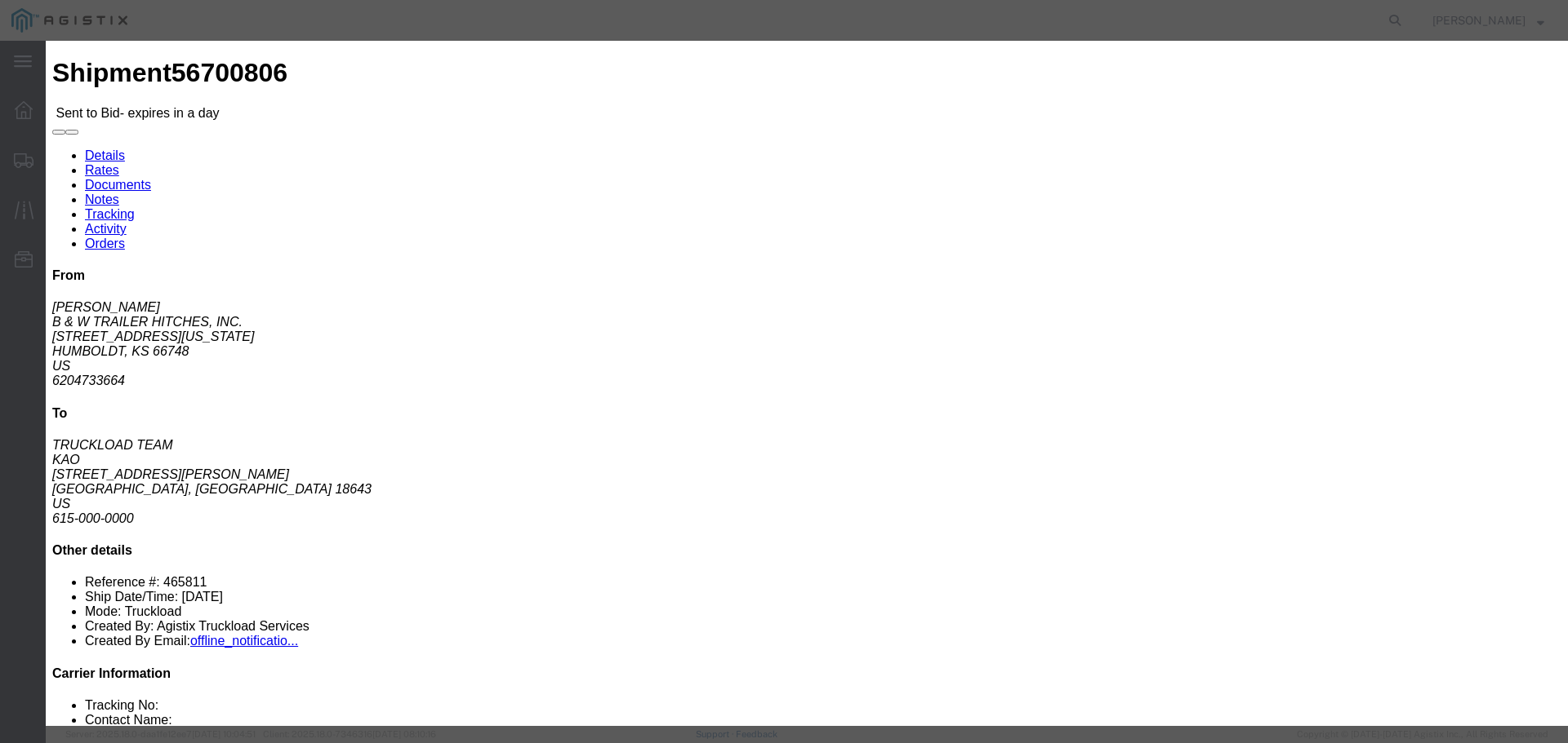
click button "Submit"
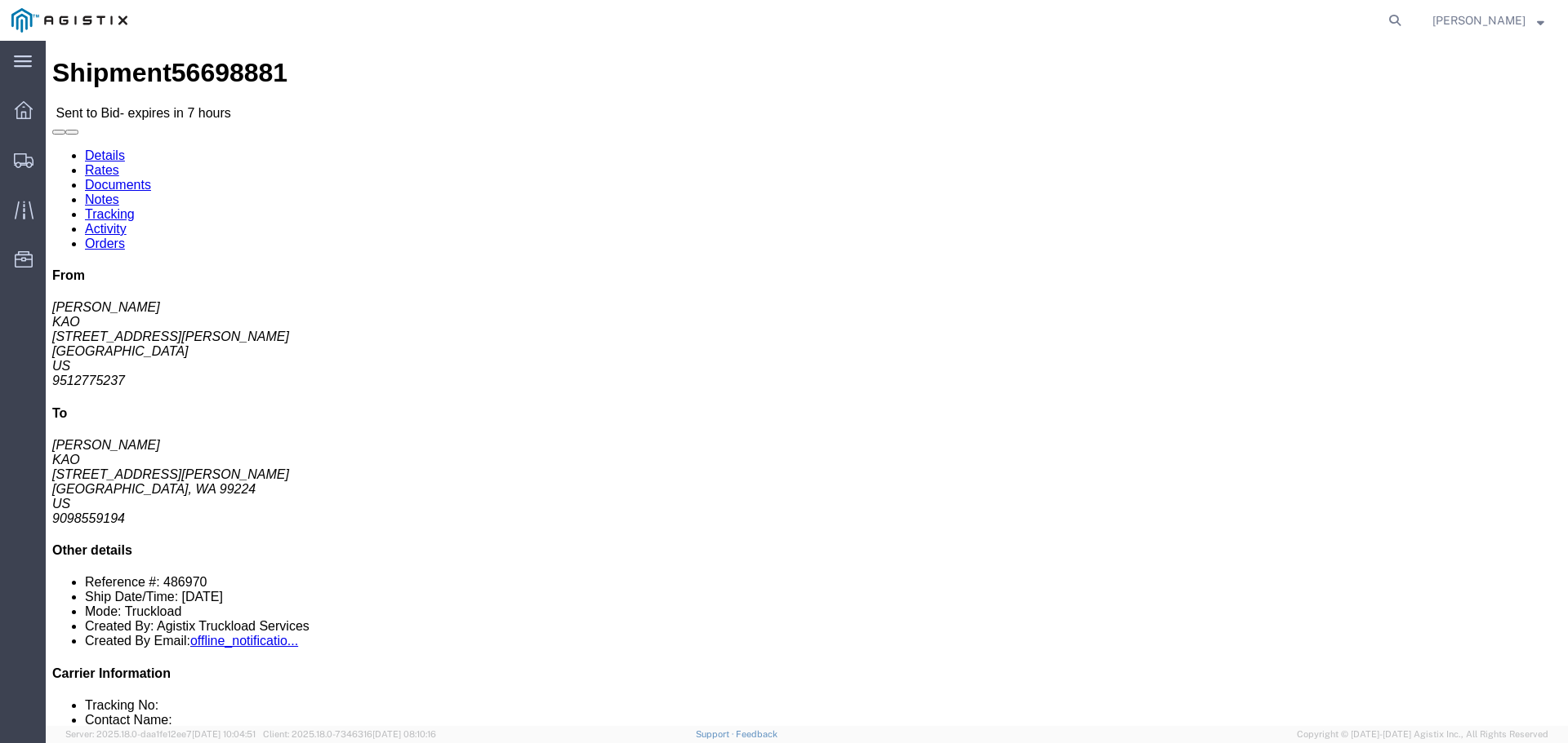
click button "button"
click link "Enter / Modify Bid"
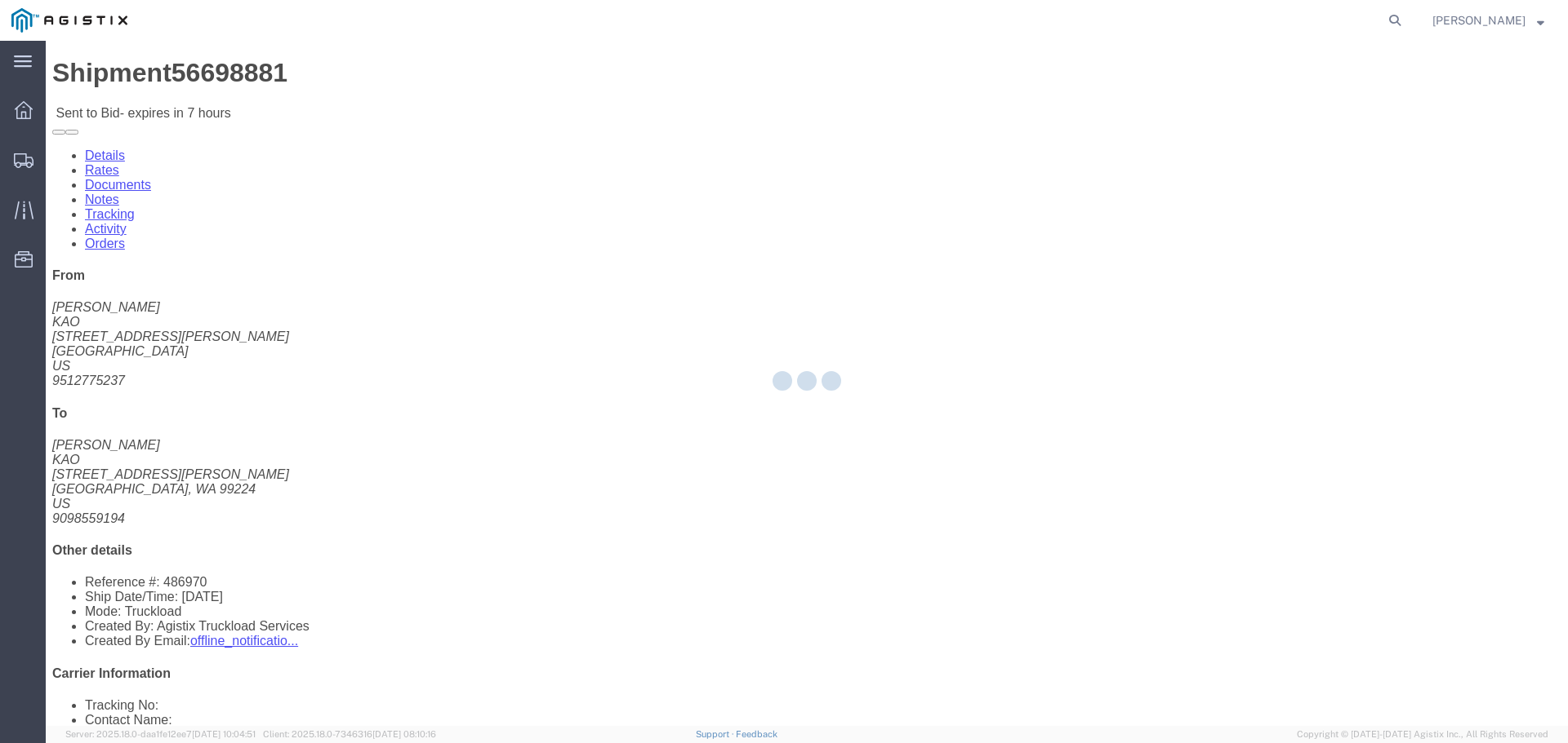
select select "22593"
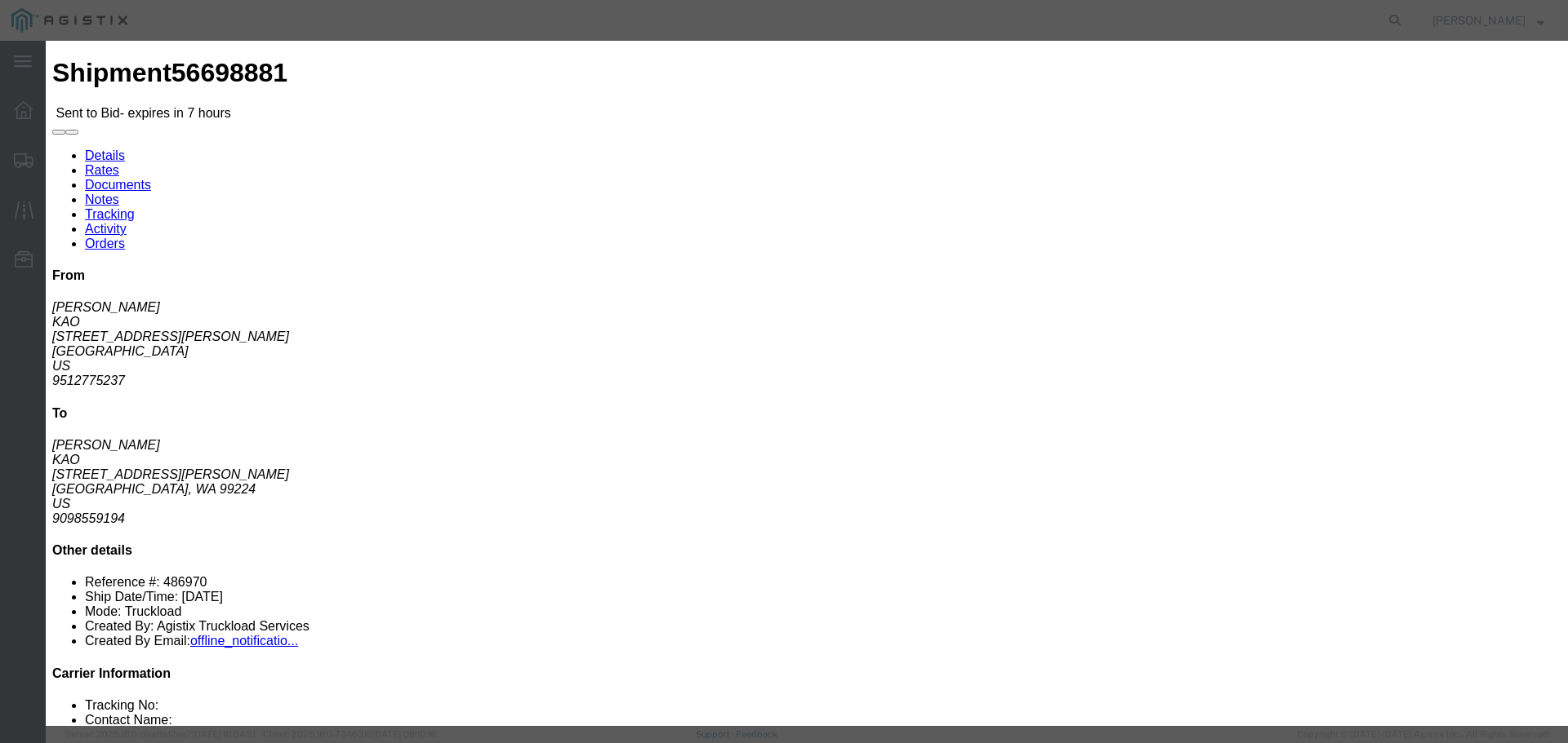
click select "Select Rail TL Standard 3 - 5 Day"
select select "41882"
click select "Select Rail TL Standard 3 - 5 Day"
drag, startPoint x: 1094, startPoint y: 150, endPoint x: 1106, endPoint y: 160, distance: 15.6
click input "text"
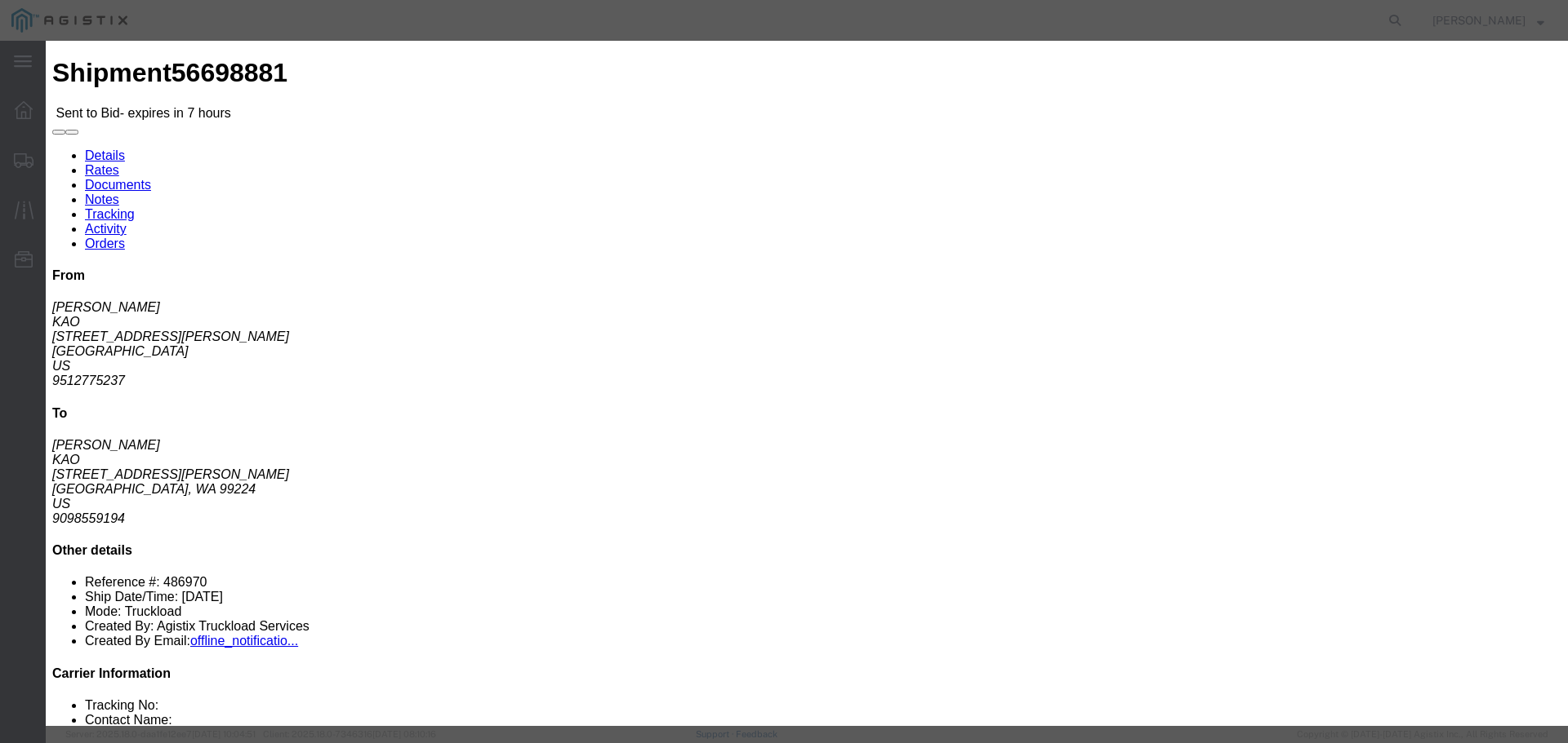
type input "RLX"
drag, startPoint x: 670, startPoint y: 328, endPoint x: 672, endPoint y: 336, distance: 8.2
click select "Select Air Less than Truckload Multi-Leg Ocean Freight Rail Small Parcel Truckl…"
select select "TL"
click select "Select Air Less than Truckload Multi-Leg Ocean Freight Rail Small Parcel Truckl…"
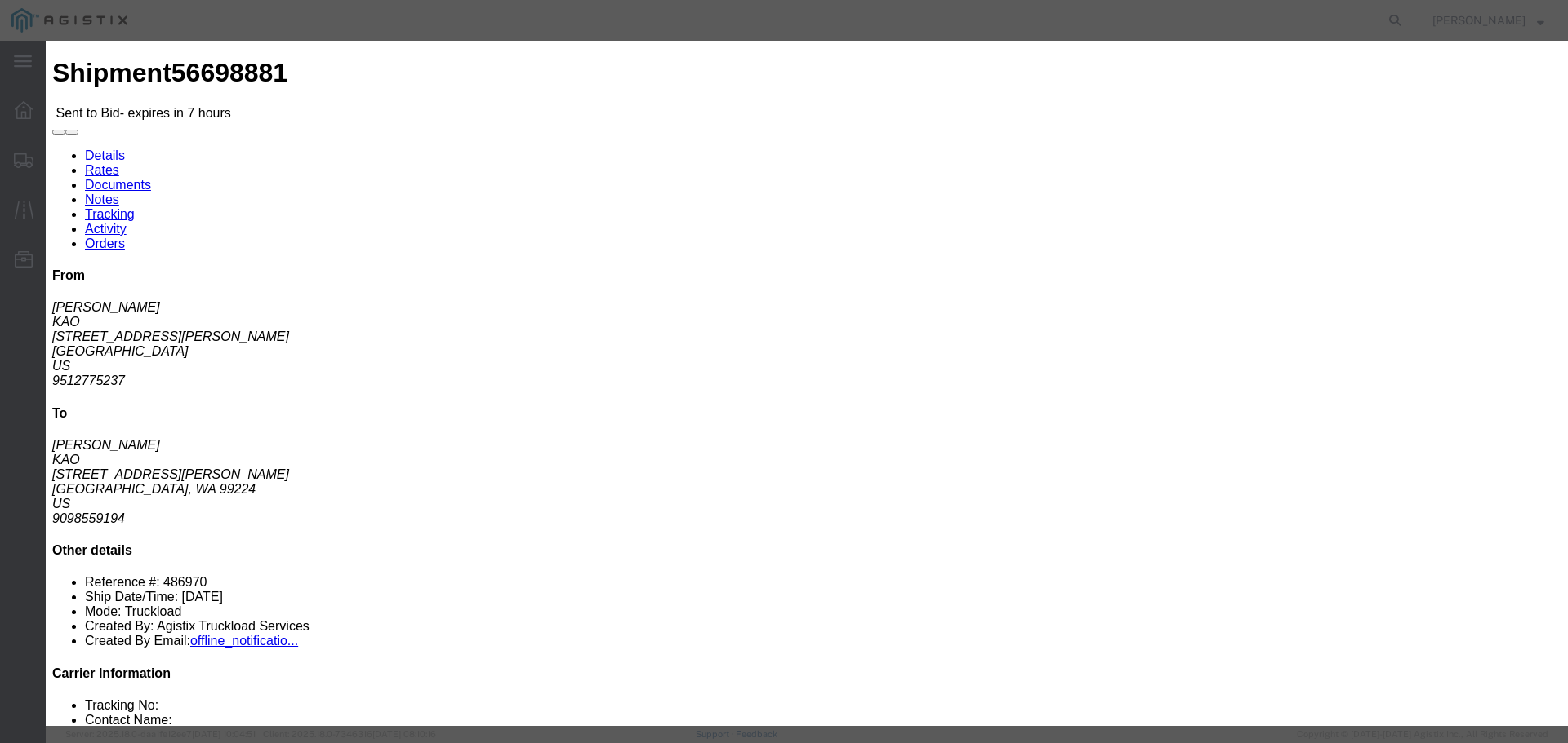
click input "number"
type input "2"
click input "number"
type input "3840"
click button "Submit"
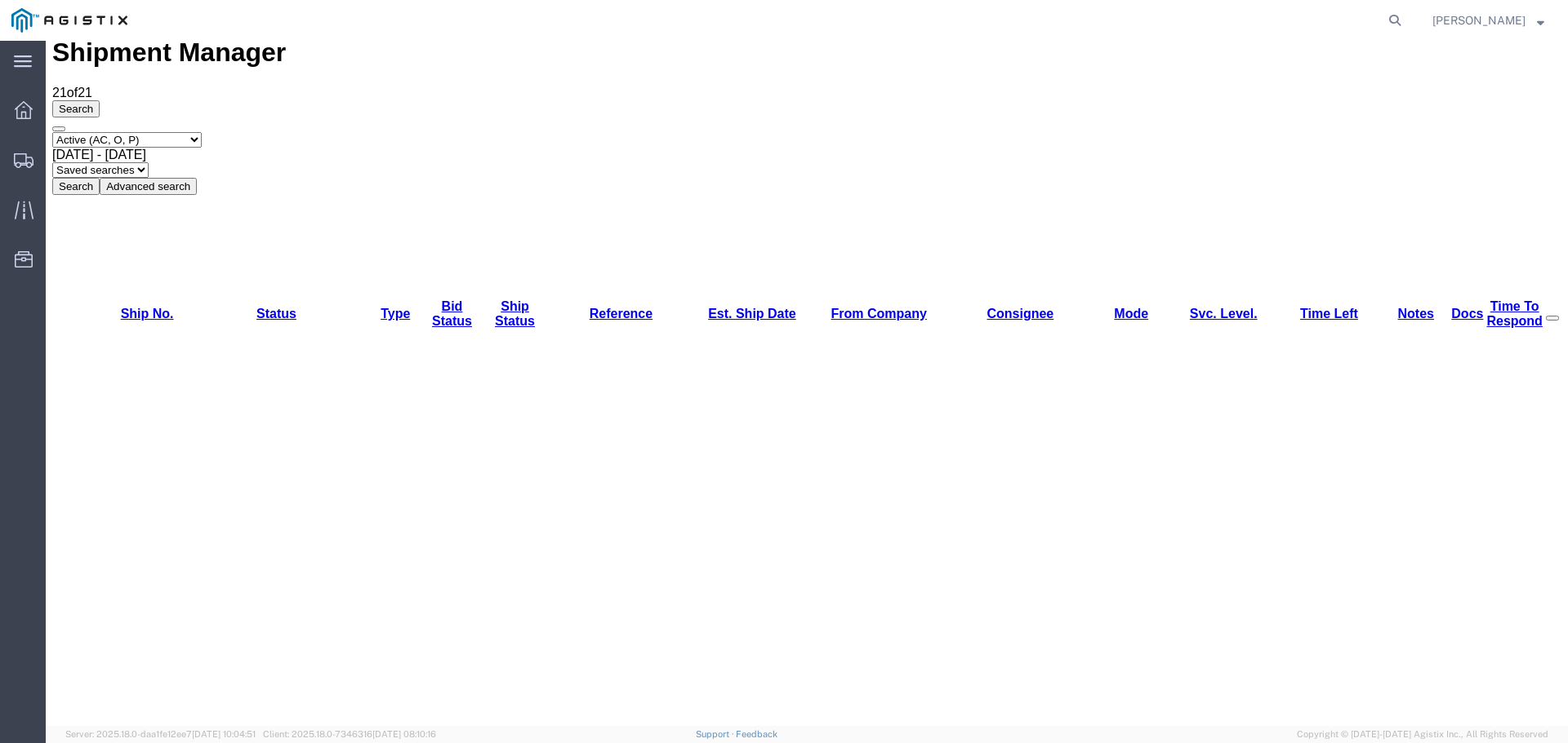
scroll to position [29, 0]
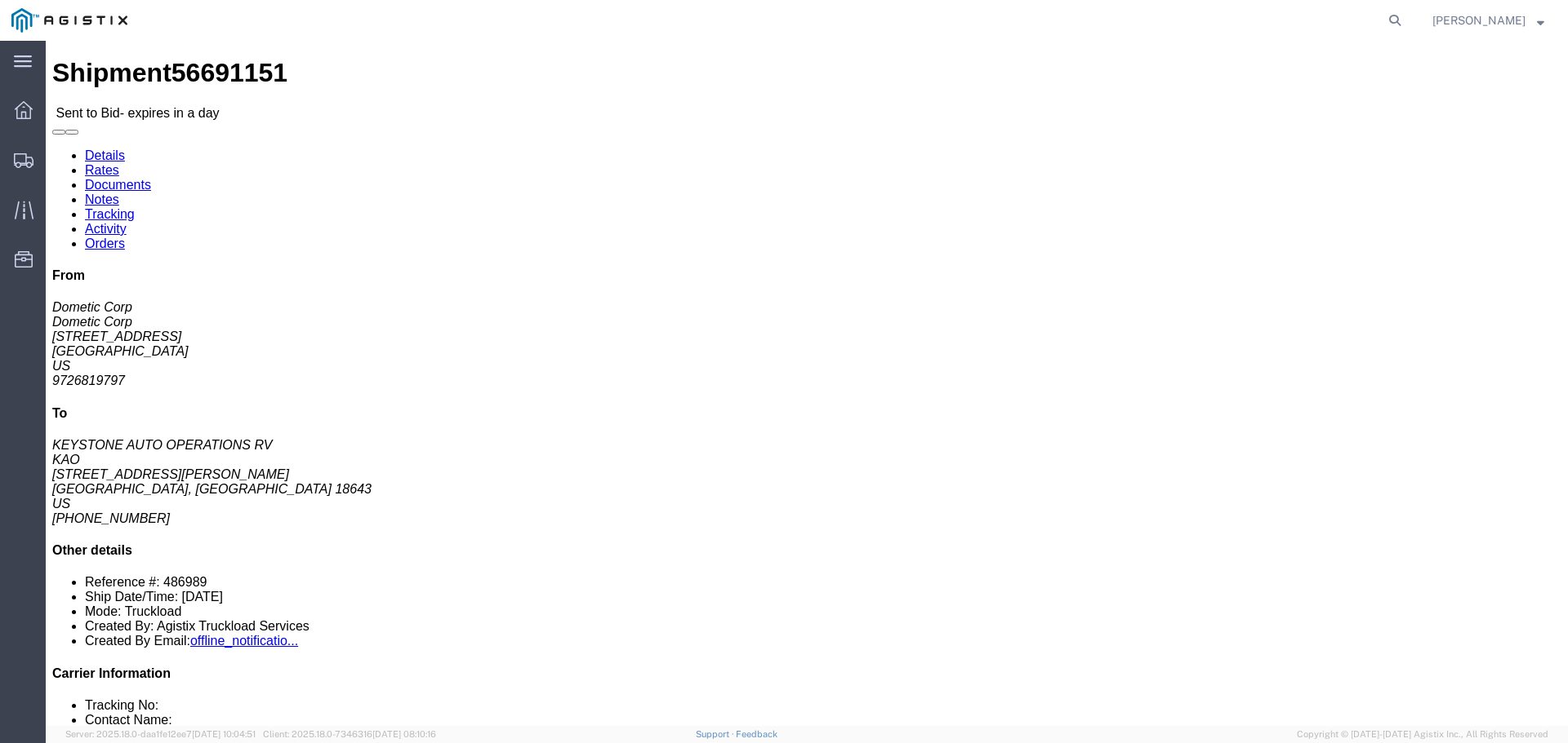
click button "button"
click link "Enter / Modify Bid"
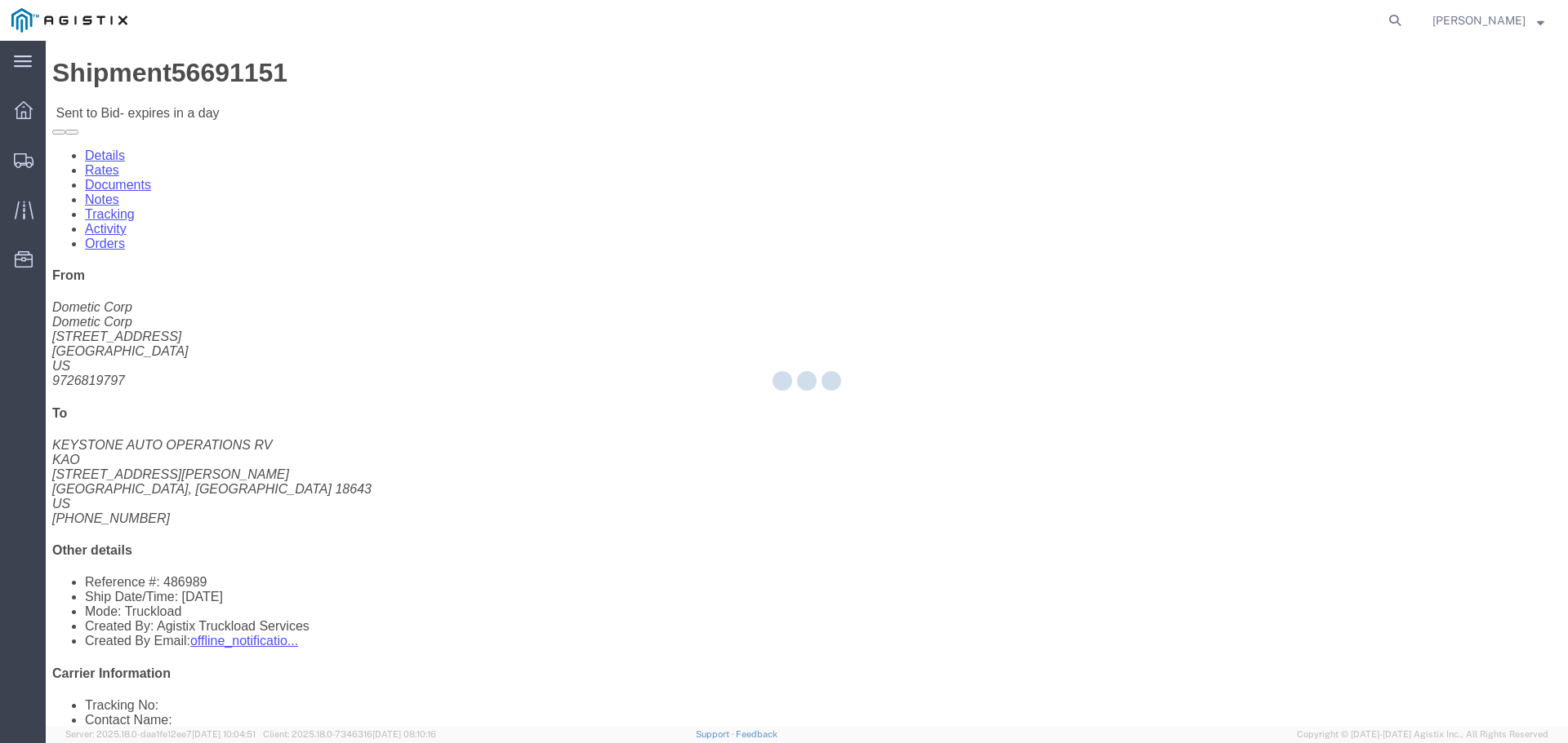
select select "22593"
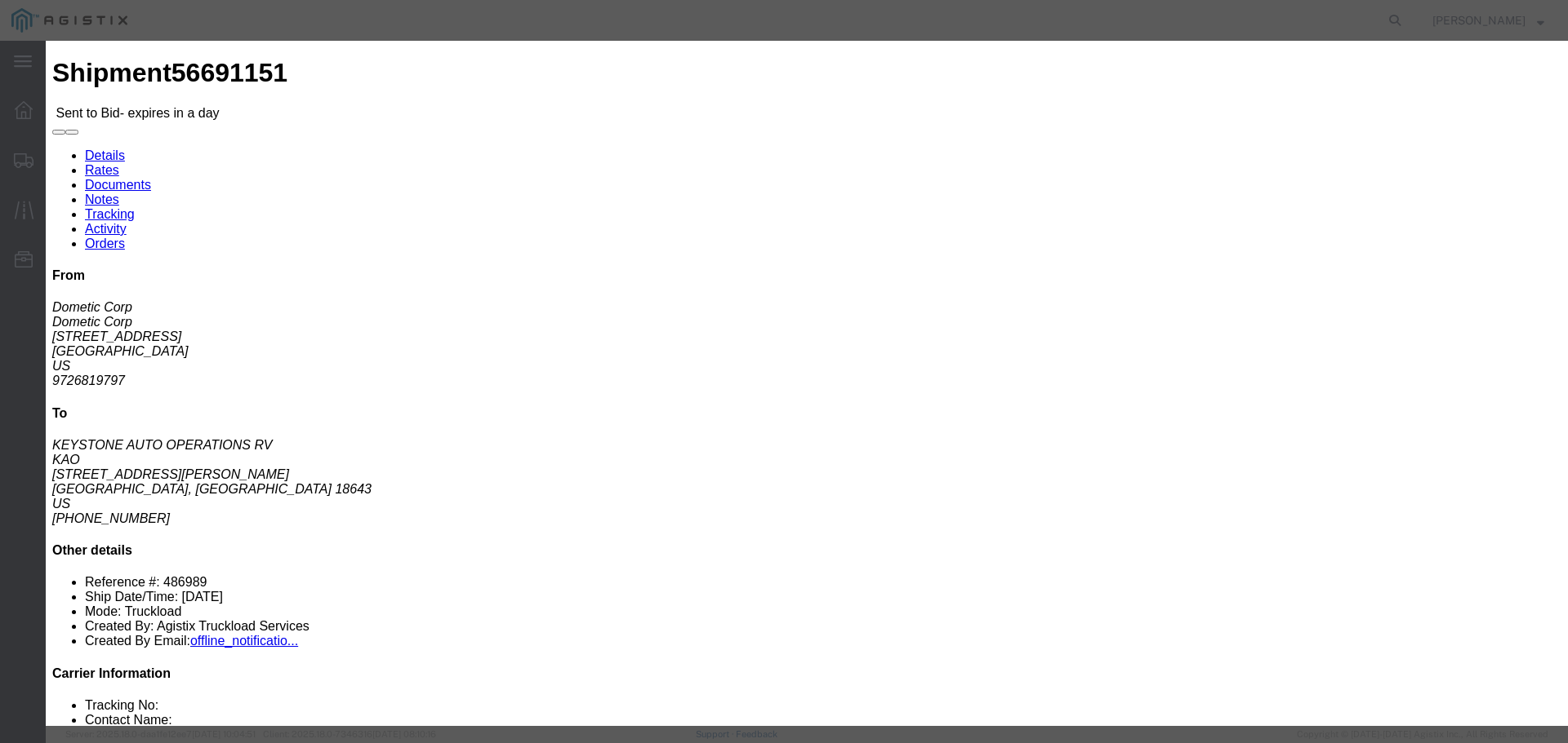
click select "Select Rail TL Standard 3 - 5 Day"
select select "41882"
click select "Select Rail TL Standard 3 - 5 Day"
click input "text"
type input "RLX"
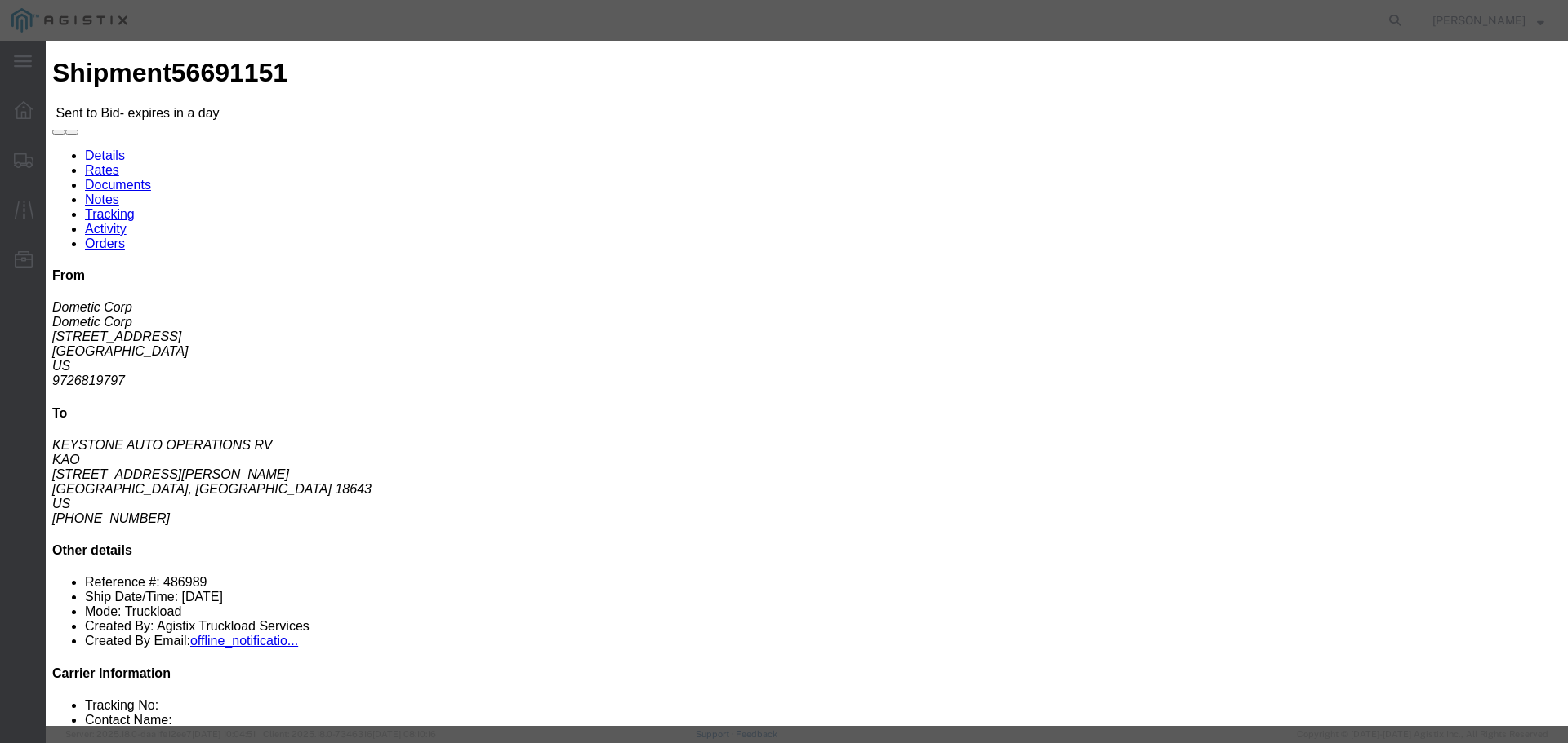
click select "Select Air Less than Truckload Multi-Leg Ocean Freight Rail Small Parcel Truckl…"
select select "TL"
click select "Select Air Less than Truckload Multi-Leg Ocean Freight Rail Small Parcel Truckl…"
click input "number"
type input "2880"
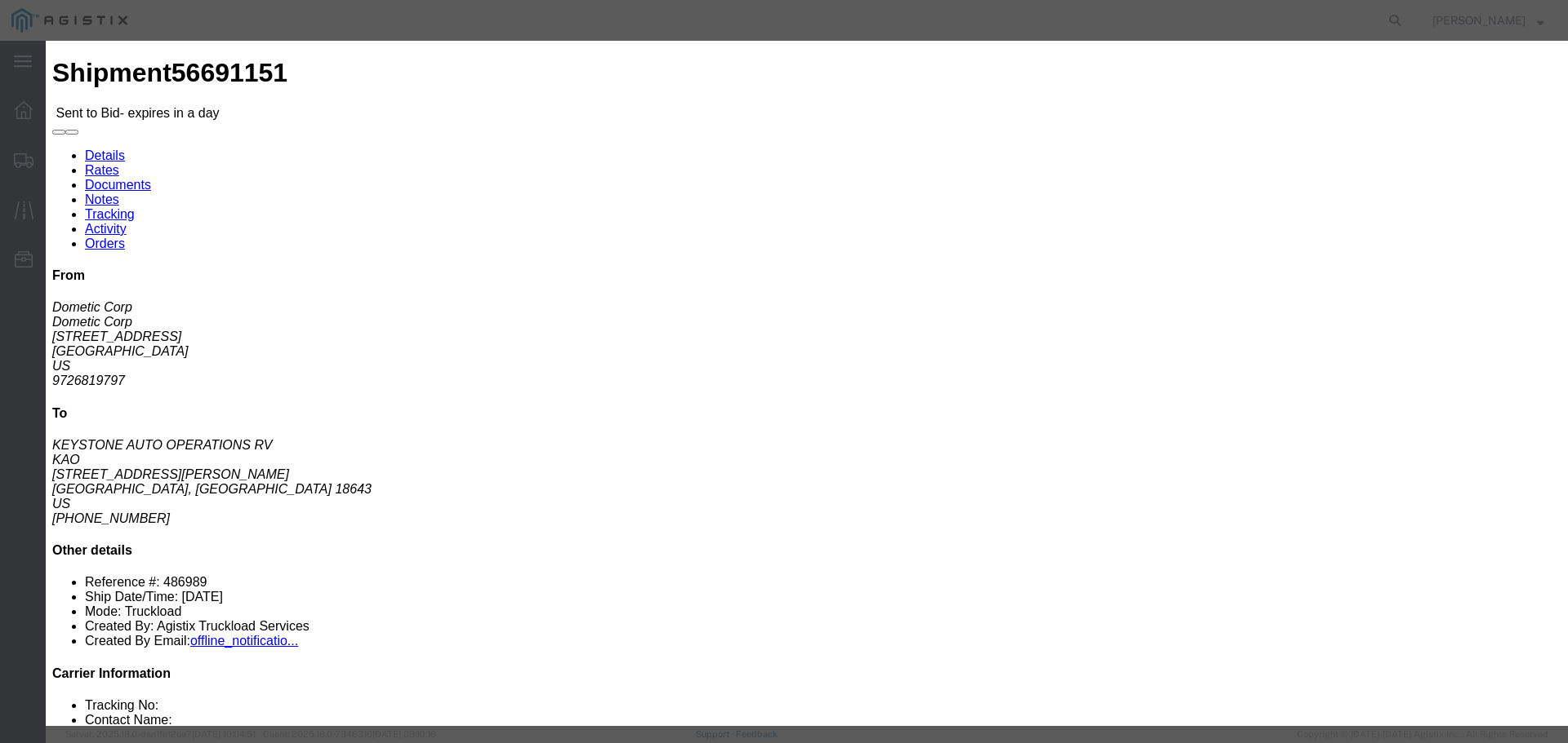
click input "number"
type input "3"
click button "Submit"
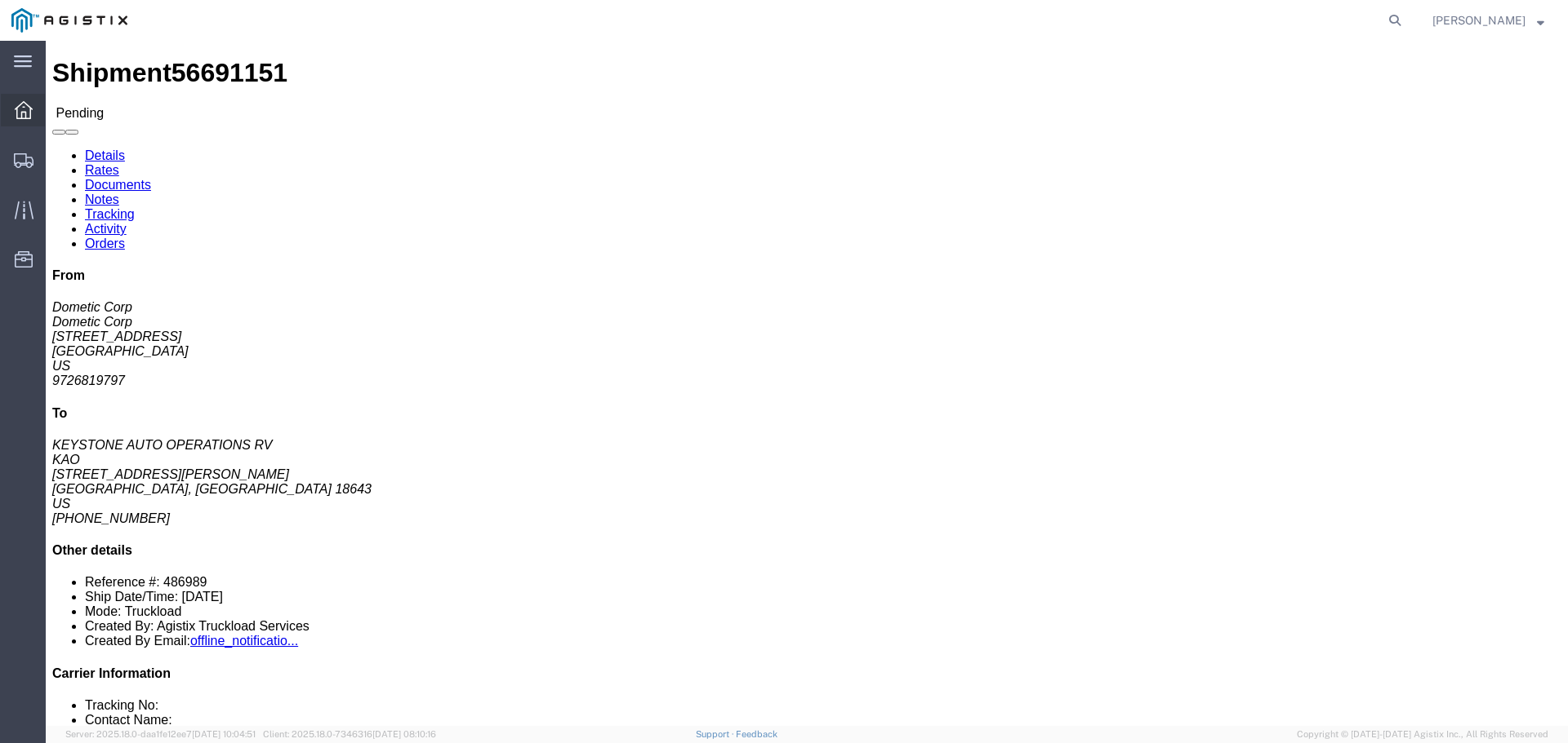
click at [32, 106] on div at bounding box center [24, 110] width 46 height 32
